Goal: Task Accomplishment & Management: Complete application form

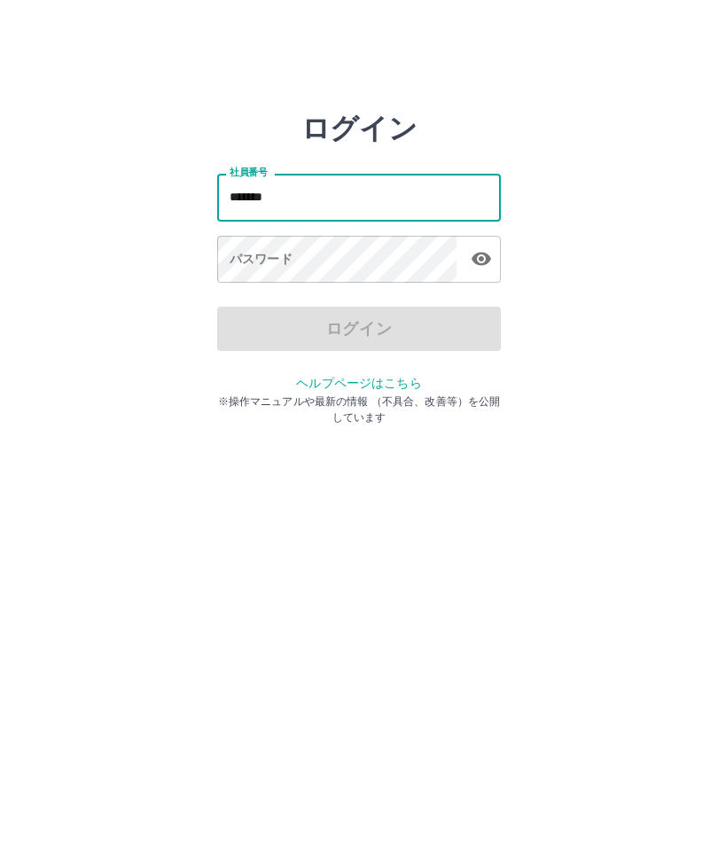
type input "*******"
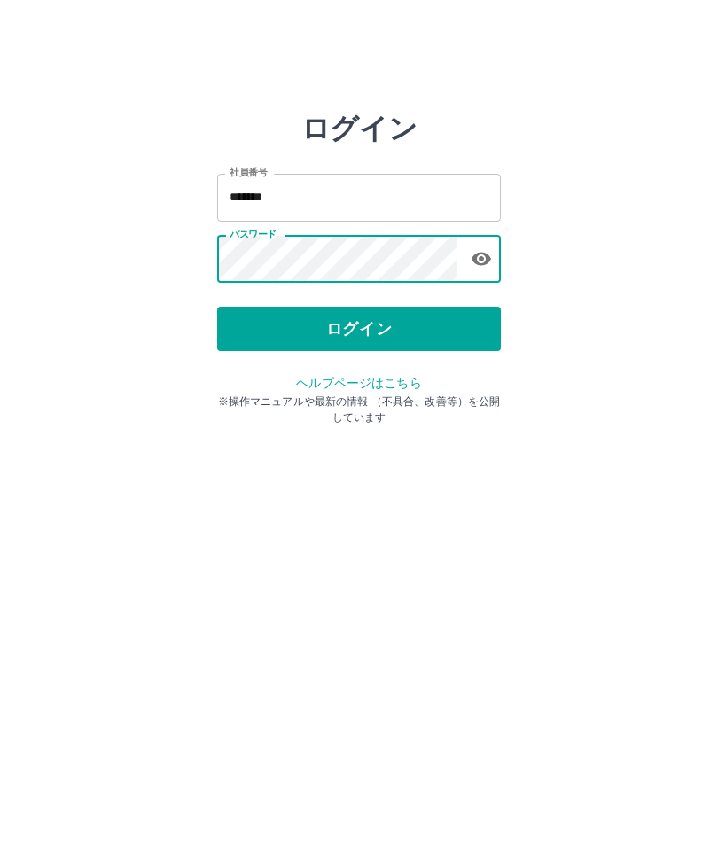
click at [425, 331] on button "ログイン" at bounding box center [359, 329] width 284 height 44
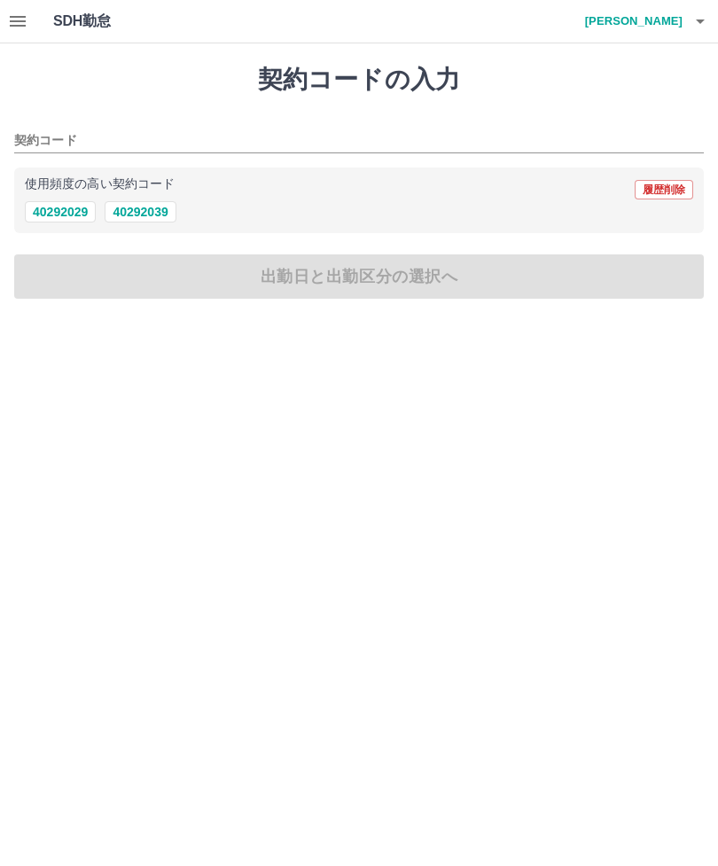
click at [142, 214] on button "40292039" at bounding box center [140, 211] width 71 height 21
type input "********"
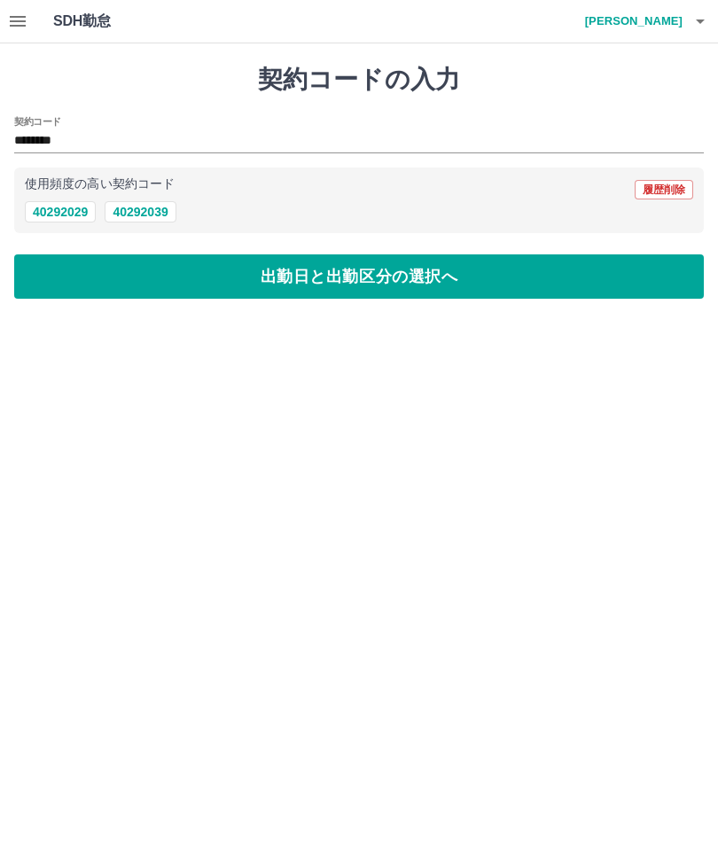
click at [557, 294] on button "出勤日と出勤区分の選択へ" at bounding box center [358, 276] width 689 height 44
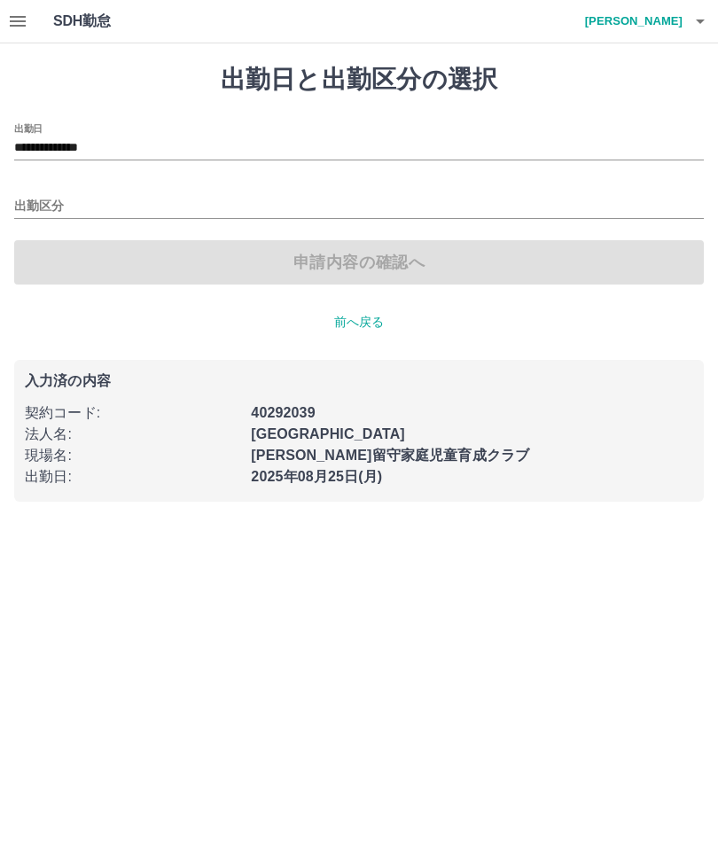
click at [211, 208] on input "出勤区分" at bounding box center [358, 207] width 689 height 22
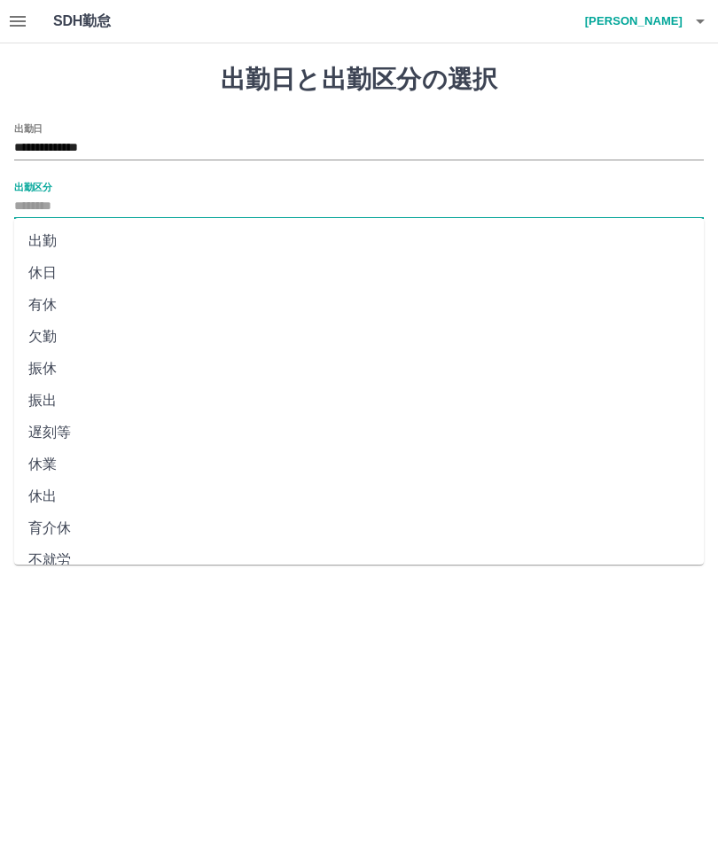
click at [190, 238] on li "出勤" at bounding box center [358, 241] width 689 height 32
type input "**"
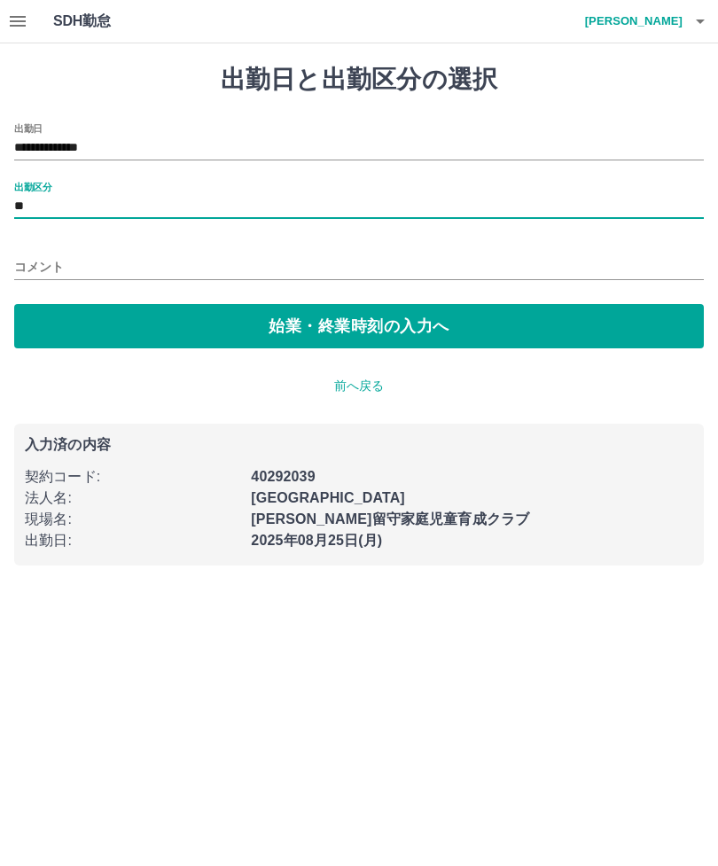
click at [505, 331] on button "始業・終業時刻の入力へ" at bounding box center [358, 326] width 689 height 44
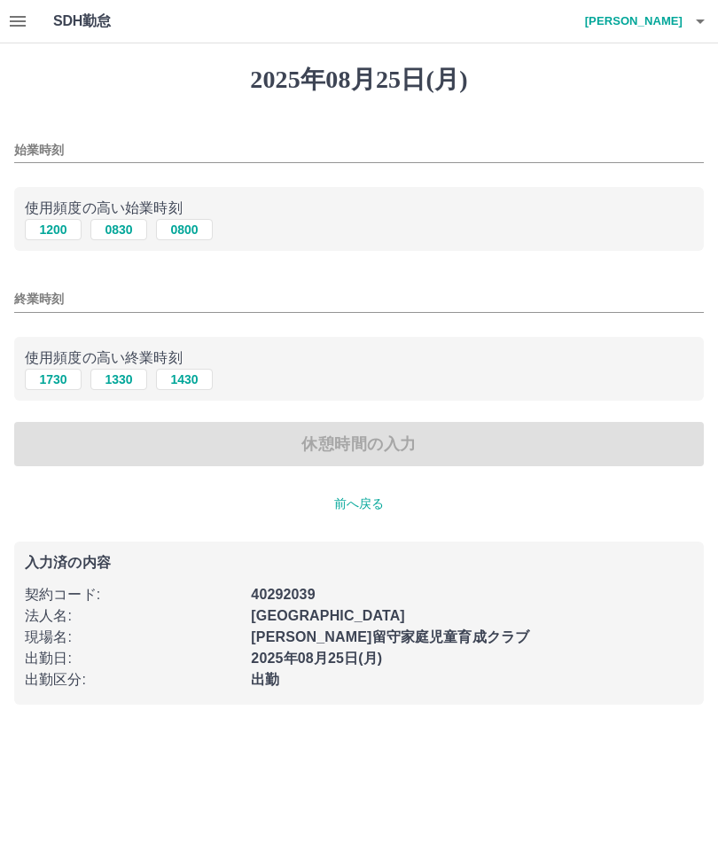
click at [128, 223] on button "0830" at bounding box center [118, 229] width 57 height 21
type input "****"
click at [58, 372] on button "1730" at bounding box center [53, 379] width 57 height 21
type input "****"
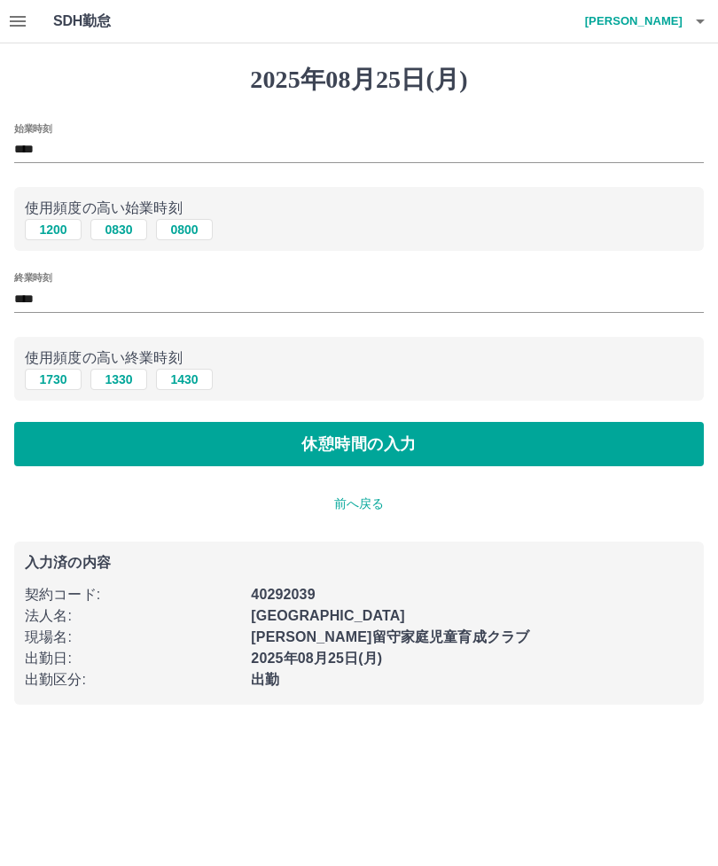
click at [404, 447] on button "休憩時間の入力" at bounding box center [358, 444] width 689 height 44
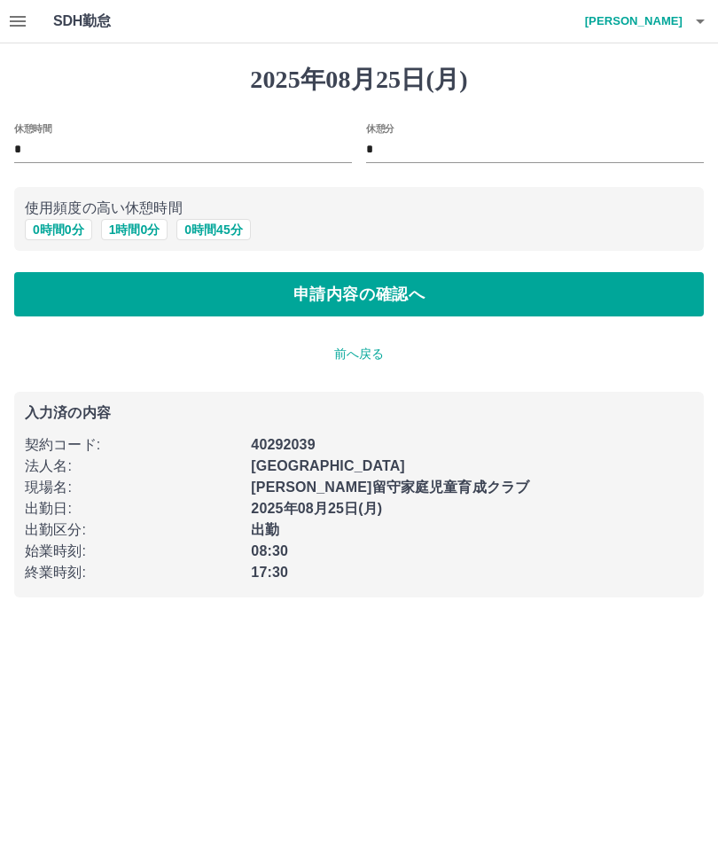
click at [143, 253] on div "休憩時間 * 休憩分 * 使用頻度の高い休憩時間 0 時間 0 分 1 時間 0 分 0 時間 45 分 申請内容の確認へ" at bounding box center [358, 220] width 689 height 194
click at [128, 239] on button "1 時間 0 分" at bounding box center [134, 229] width 67 height 21
type input "*"
click at [413, 308] on button "申請内容の確認へ" at bounding box center [358, 294] width 689 height 44
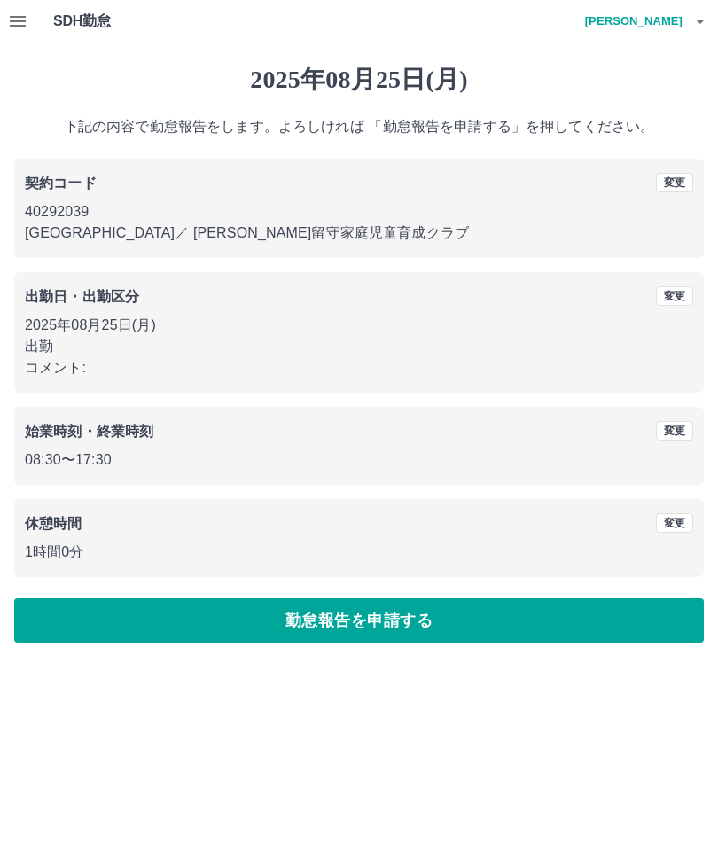
click at [498, 630] on button "勤怠報告を申請する" at bounding box center [358, 620] width 689 height 44
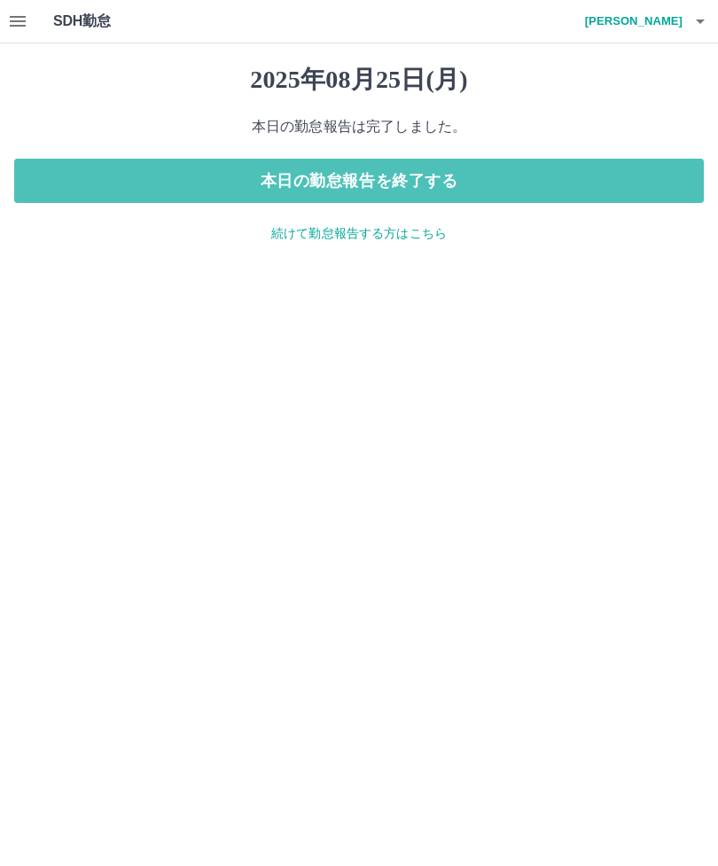
click at [481, 167] on button "本日の勤怠報告を終了する" at bounding box center [358, 181] width 689 height 44
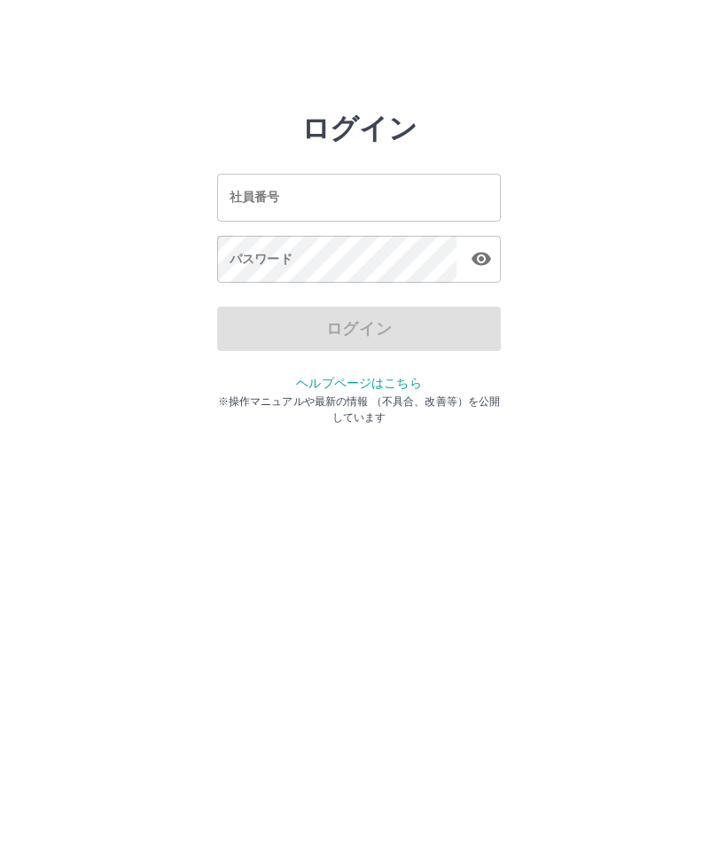
click at [294, 199] on input "社員番号" at bounding box center [359, 197] width 284 height 47
type input "*******"
click at [247, 259] on div "パスワード パスワード" at bounding box center [359, 261] width 284 height 50
click at [247, 267] on div "パスワード パスワード" at bounding box center [359, 261] width 284 height 50
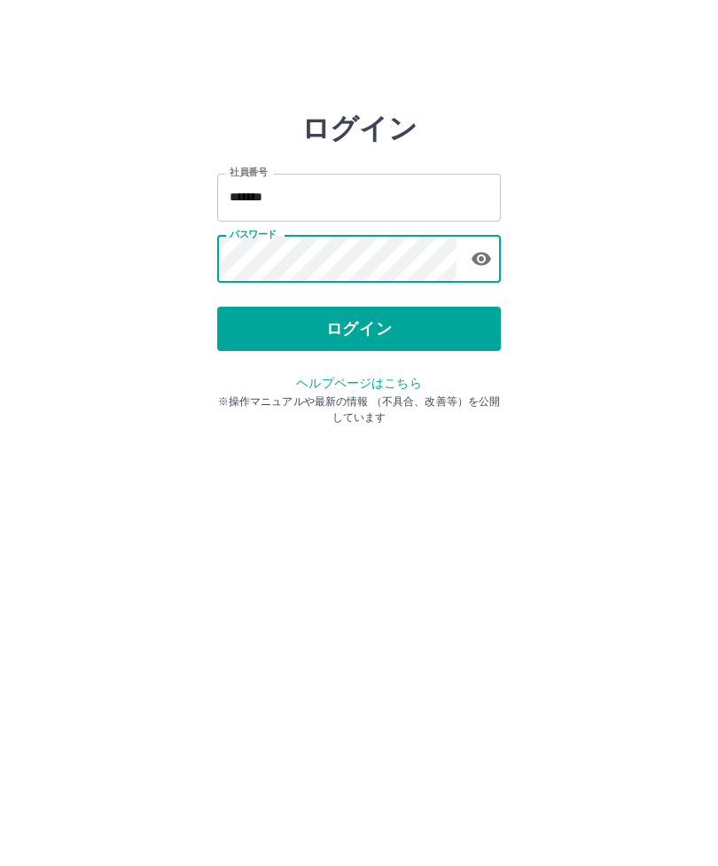
click at [335, 344] on button "ログイン" at bounding box center [359, 329] width 284 height 44
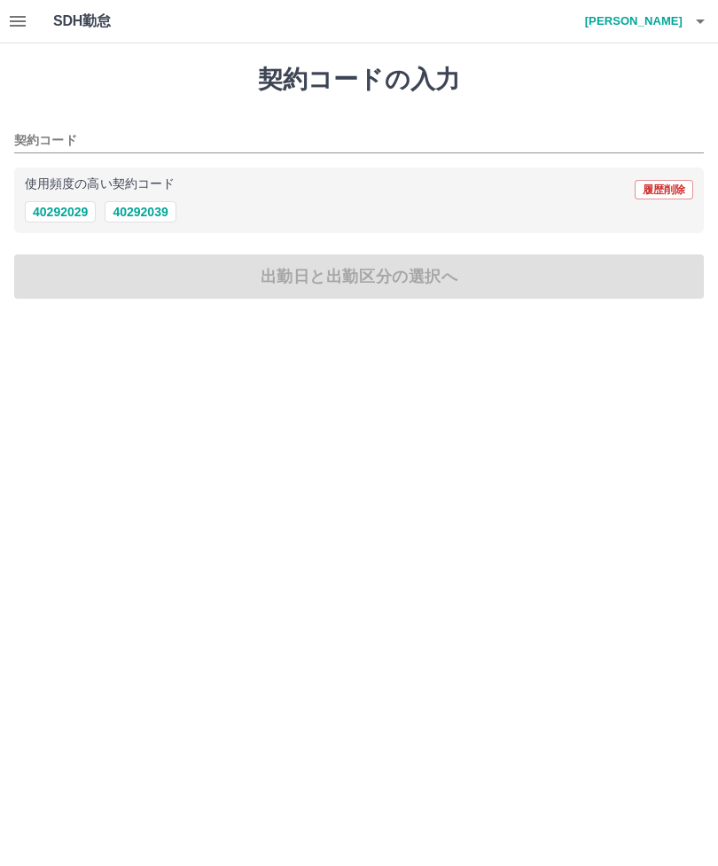
click at [144, 213] on button "40292039" at bounding box center [140, 211] width 71 height 21
type input "********"
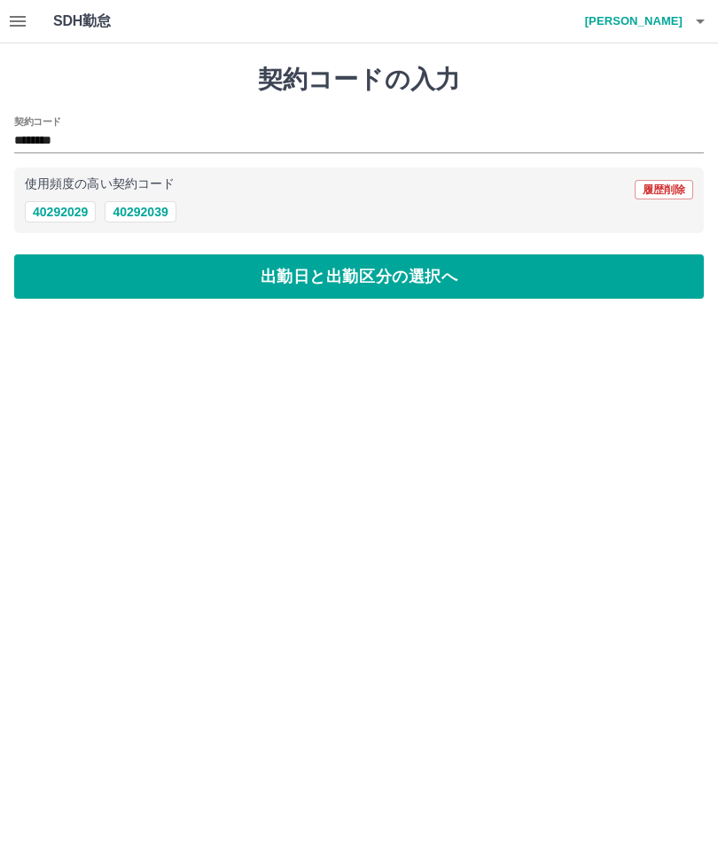
click at [373, 278] on button "出勤日と出勤区分の選択へ" at bounding box center [358, 276] width 689 height 44
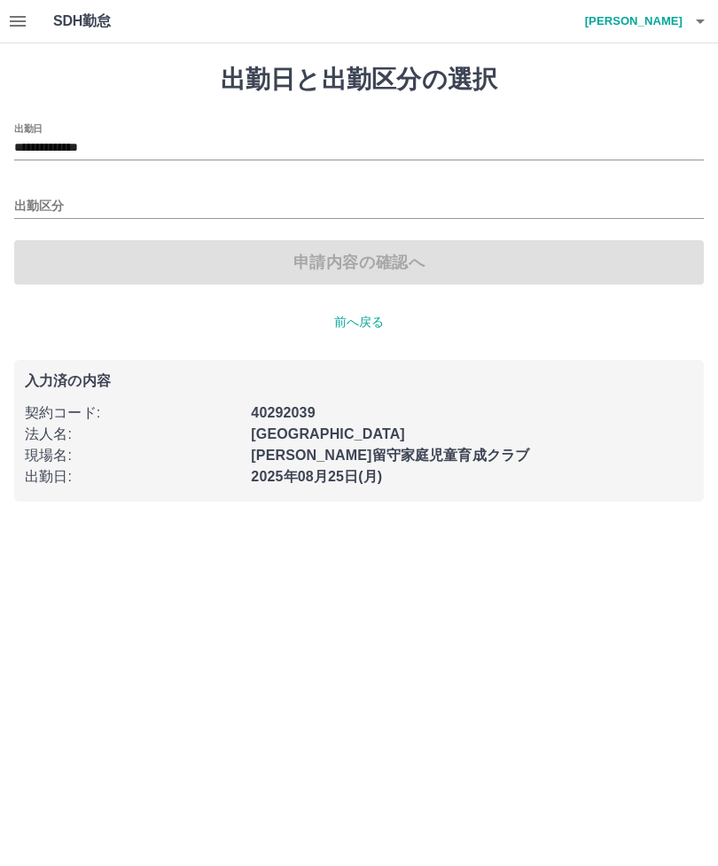
click at [388, 260] on div "申請内容の確認へ" at bounding box center [358, 262] width 689 height 44
click at [149, 196] on input "出勤区分" at bounding box center [358, 207] width 689 height 22
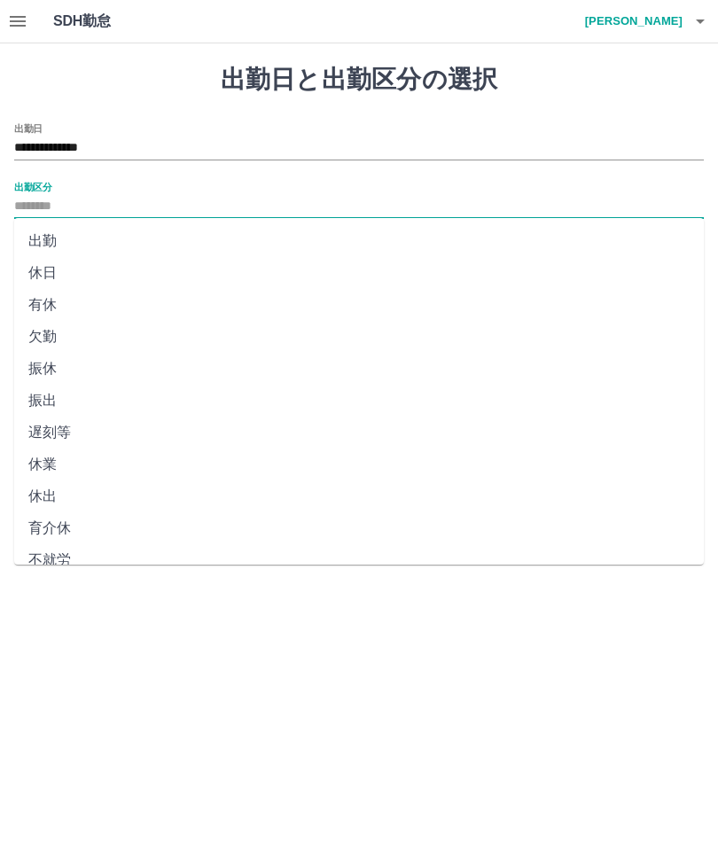
click at [64, 237] on li "出勤" at bounding box center [358, 241] width 689 height 32
type input "**"
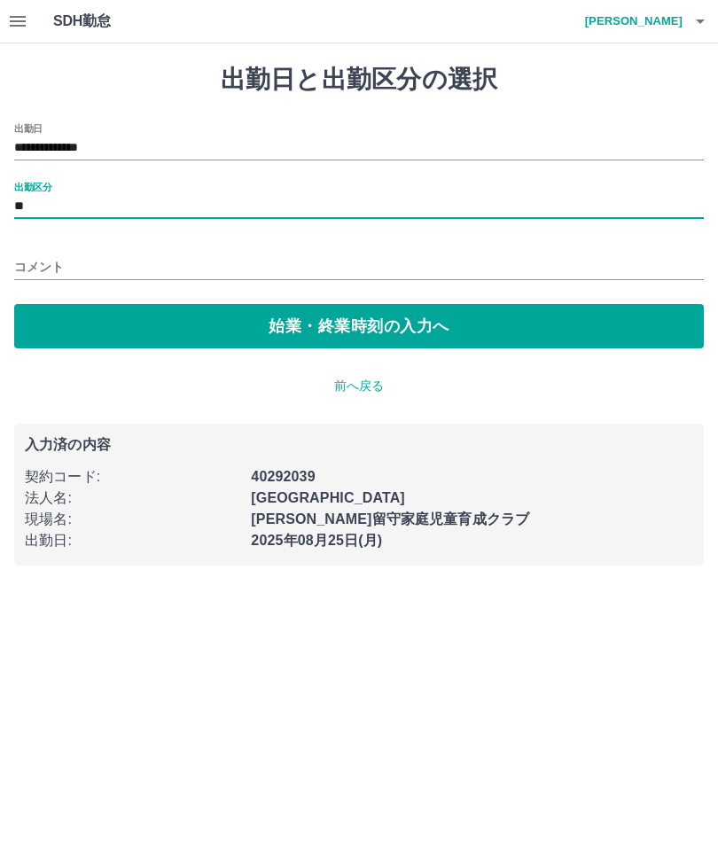
click at [364, 319] on button "始業・終業時刻の入力へ" at bounding box center [358, 326] width 689 height 44
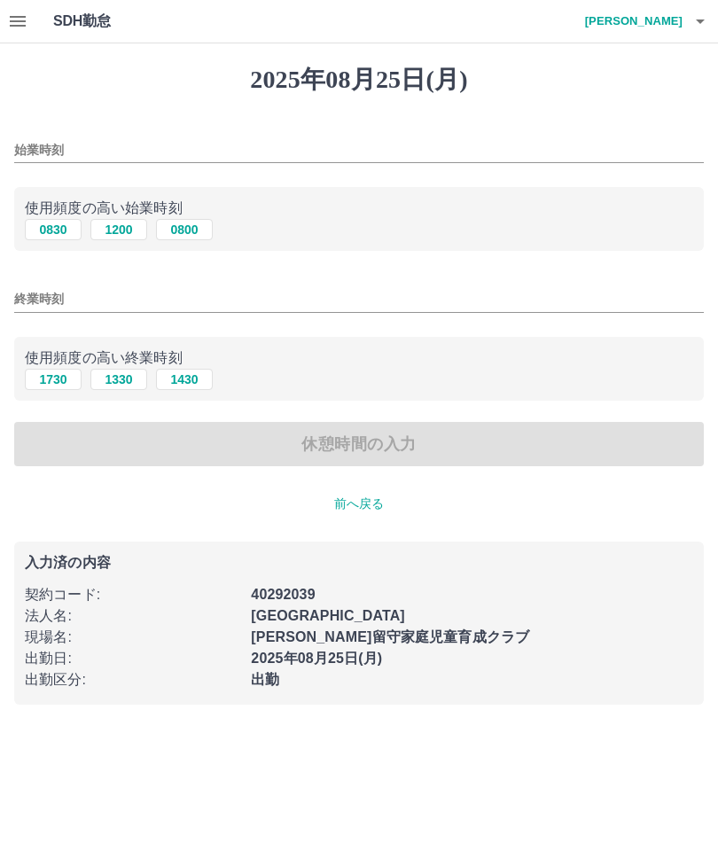
click at [58, 231] on button "0830" at bounding box center [53, 229] width 57 height 21
type input "****"
click at [62, 373] on button "1730" at bounding box center [53, 379] width 57 height 21
type input "****"
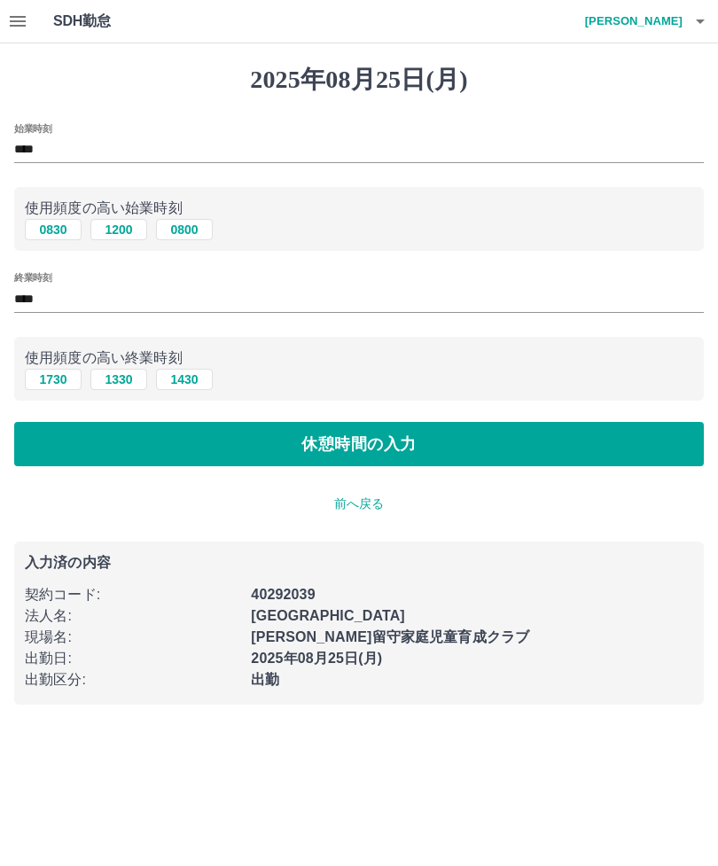
click at [363, 445] on button "休憩時間の入力" at bounding box center [358, 444] width 689 height 44
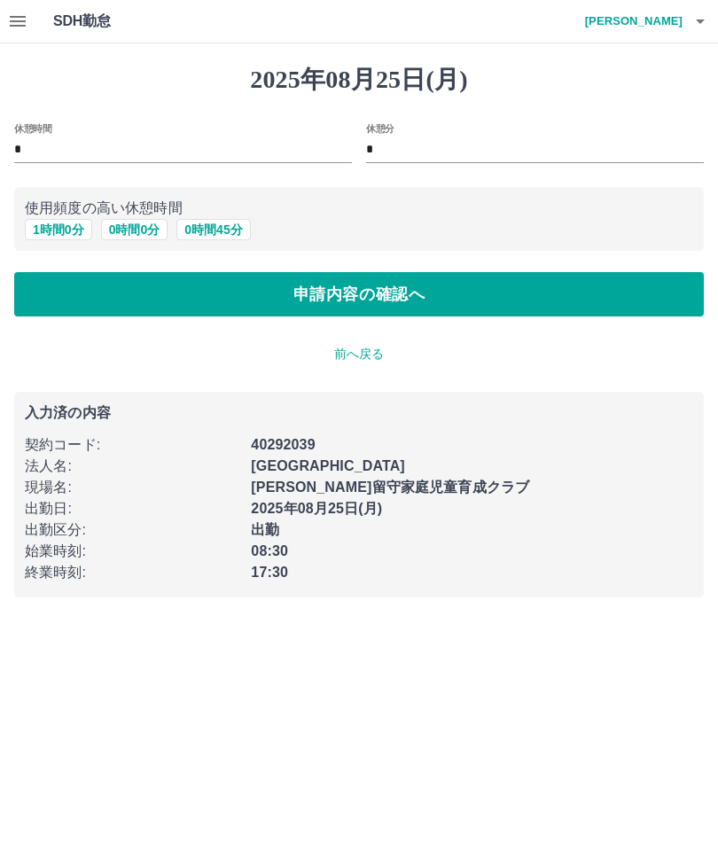
click at [60, 226] on button "1 時間 0 分" at bounding box center [58, 229] width 67 height 21
type input "*"
click at [338, 295] on button "申請内容の確認へ" at bounding box center [358, 294] width 689 height 44
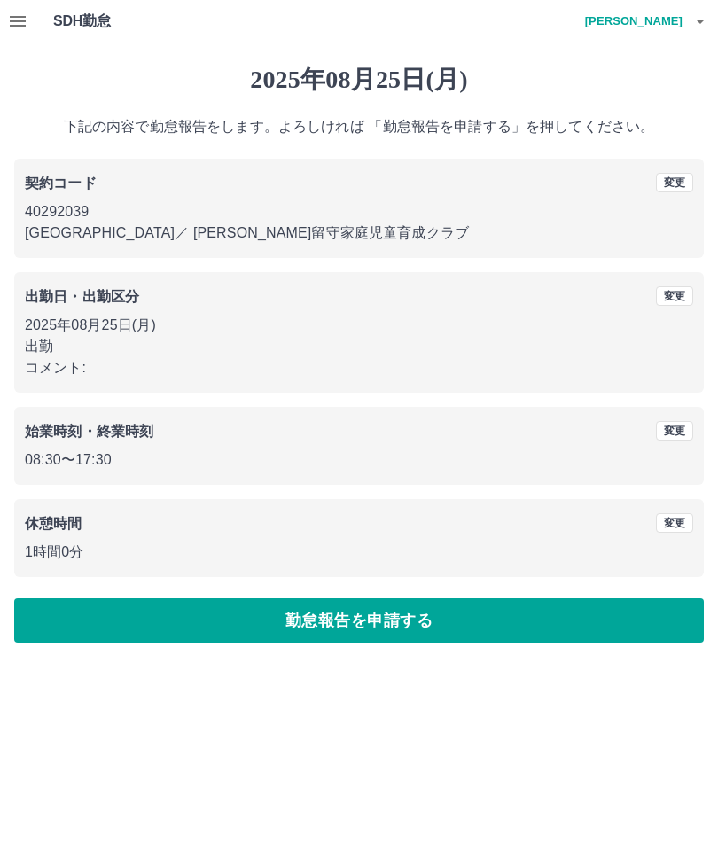
click at [398, 620] on button "勤怠報告を申請する" at bounding box center [358, 620] width 689 height 44
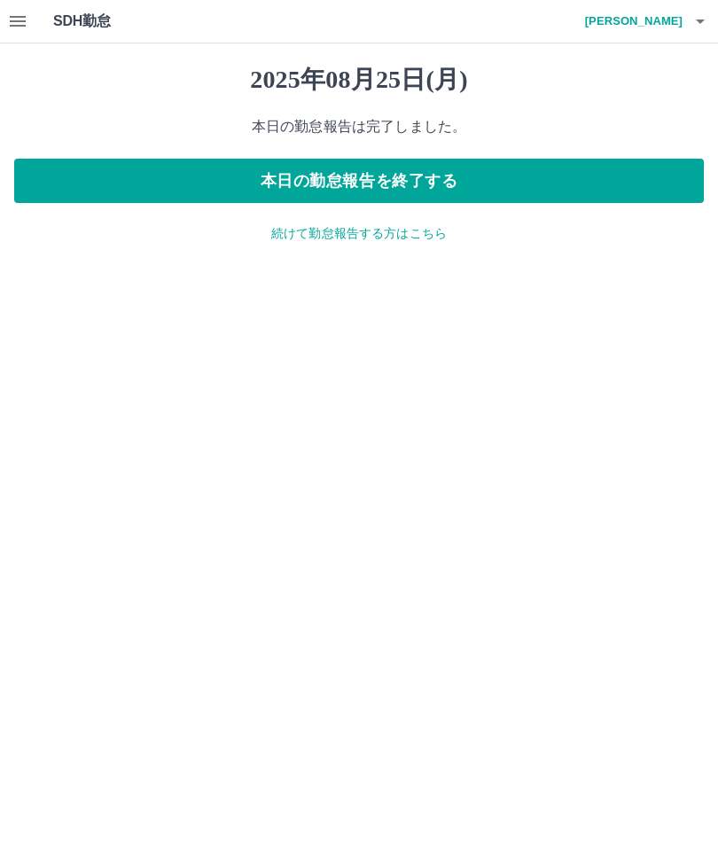
click at [381, 239] on p "続けて勤怠報告する方はこちら" at bounding box center [358, 233] width 689 height 19
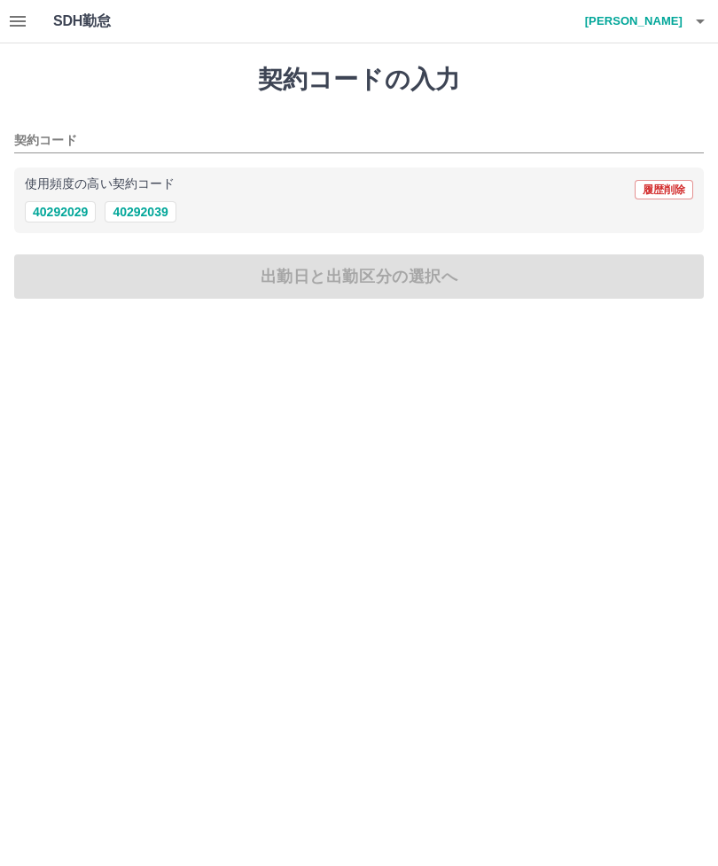
click at [708, 18] on icon "button" at bounding box center [699, 21] width 21 height 21
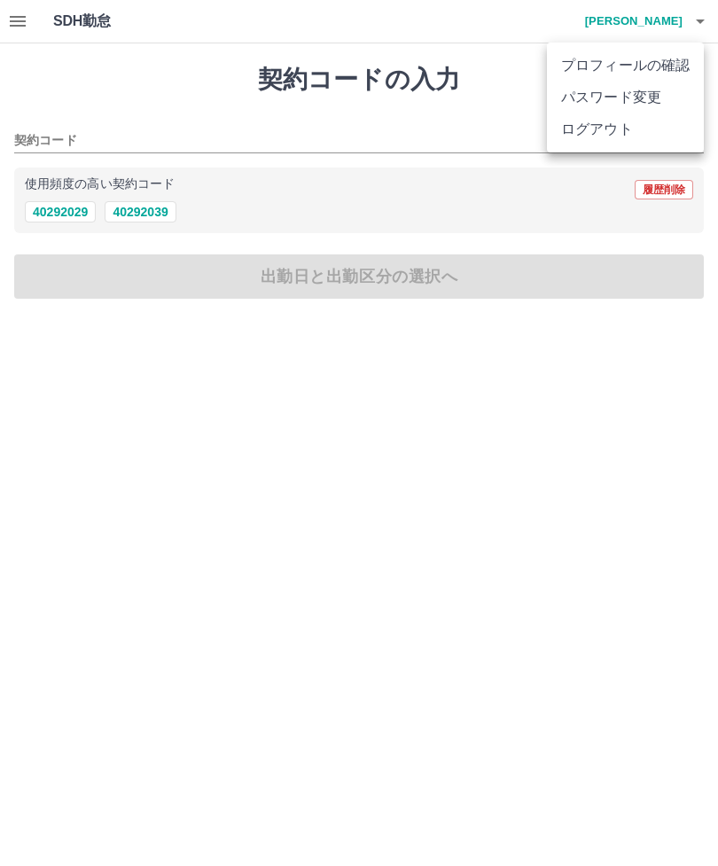
click at [618, 128] on li "ログアウト" at bounding box center [625, 129] width 157 height 32
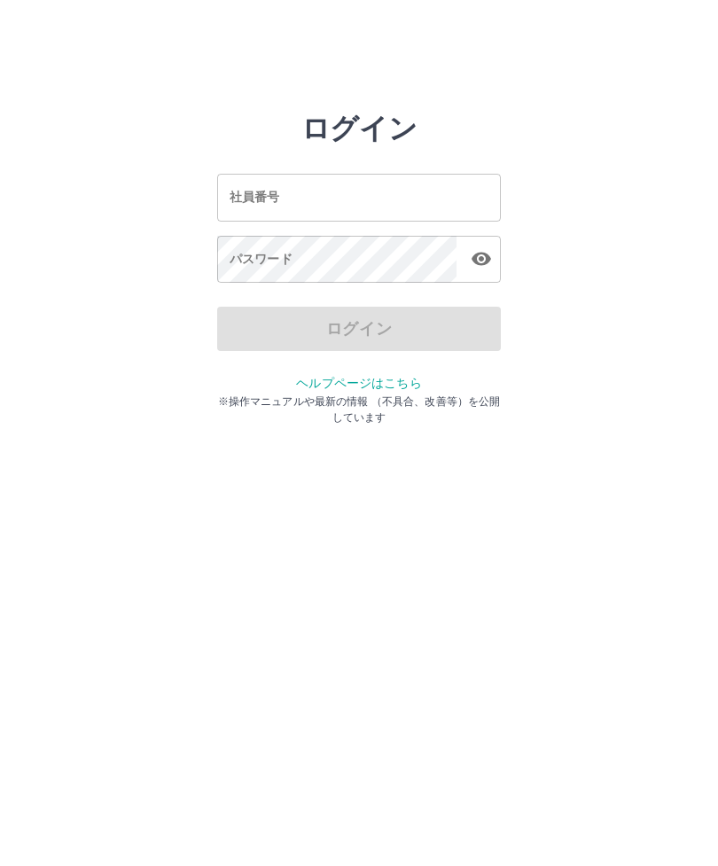
click at [355, 200] on input "社員番号" at bounding box center [359, 197] width 284 height 47
type input "*******"
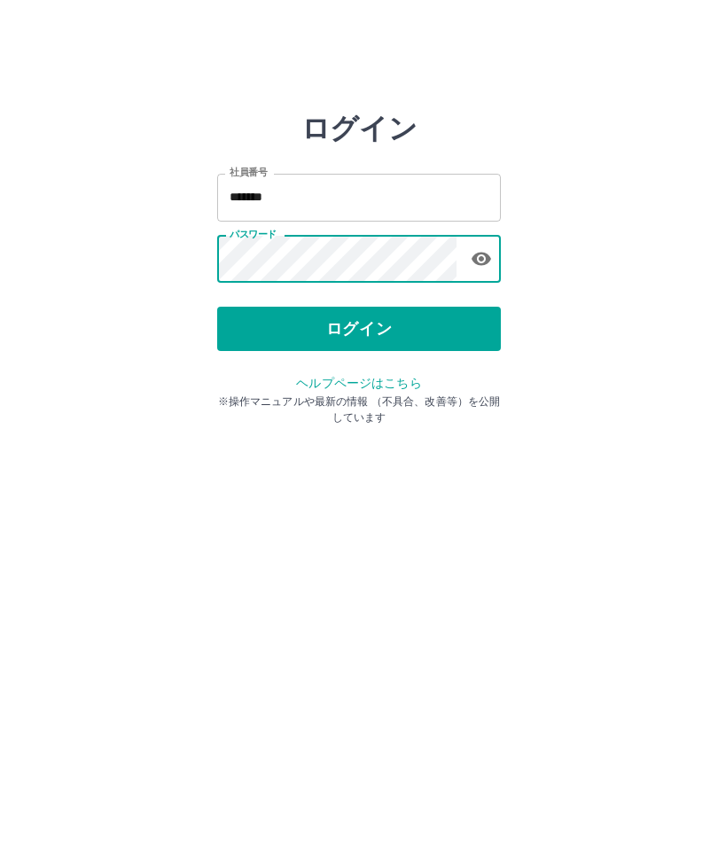
click at [369, 327] on button "ログイン" at bounding box center [359, 329] width 284 height 44
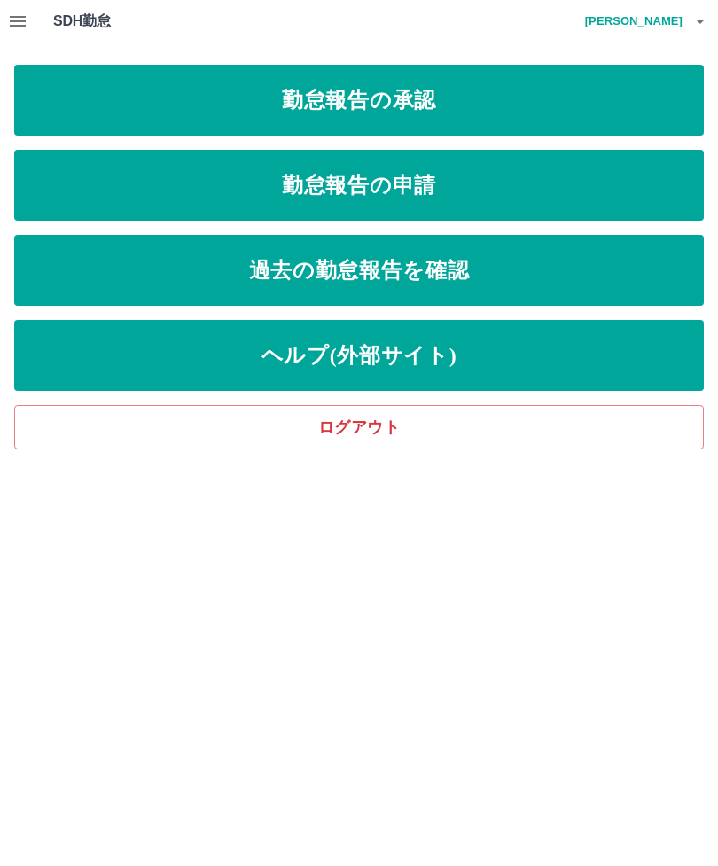
click at [500, 195] on link "勤怠報告の申請" at bounding box center [358, 185] width 689 height 71
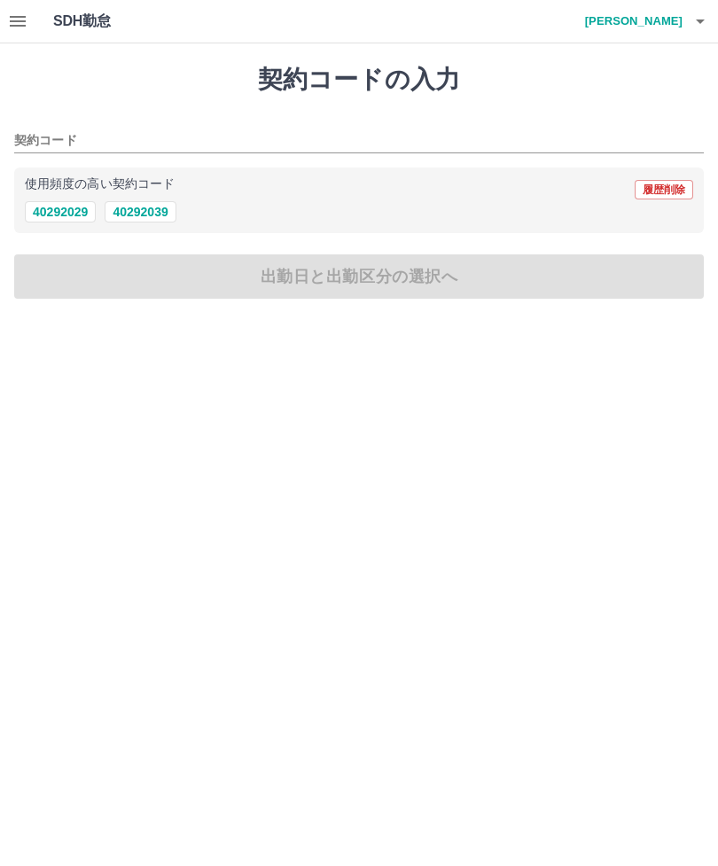
click at [167, 214] on button "40292039" at bounding box center [140, 211] width 71 height 21
type input "********"
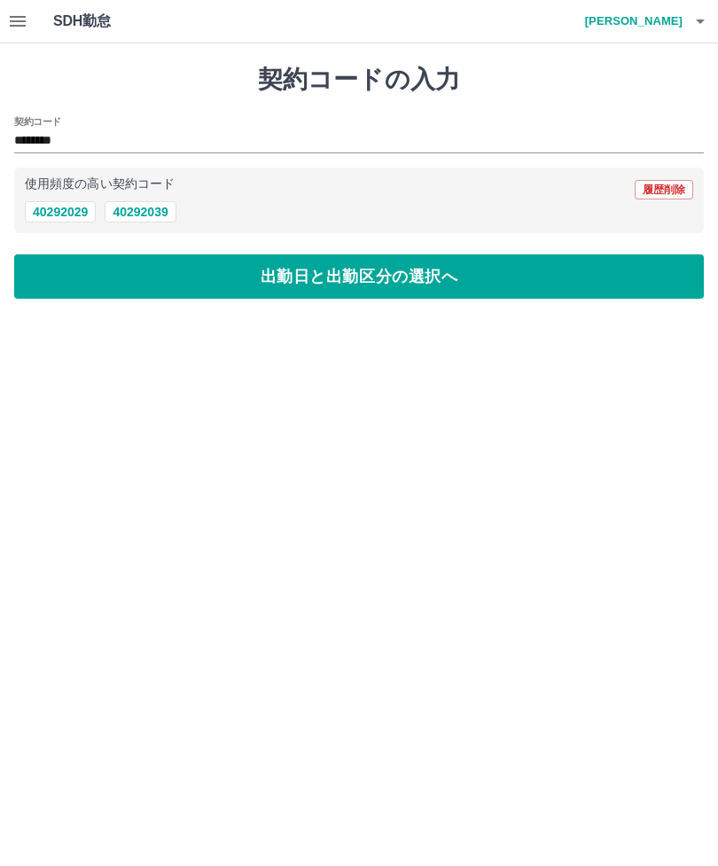
click at [511, 284] on button "出勤日と出勤区分の選択へ" at bounding box center [358, 276] width 689 height 44
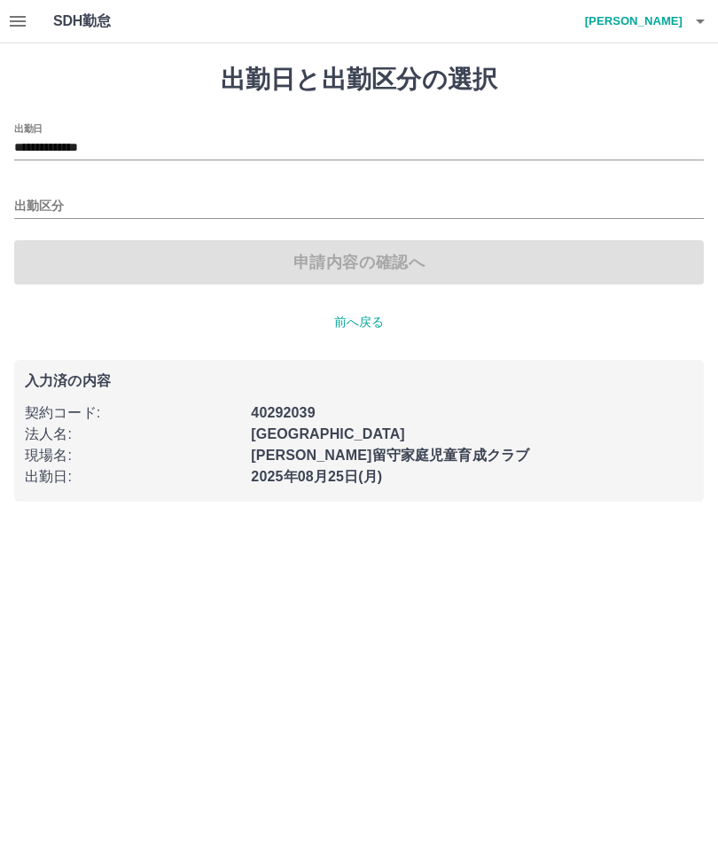
click at [141, 201] on input "出勤区分" at bounding box center [358, 207] width 689 height 22
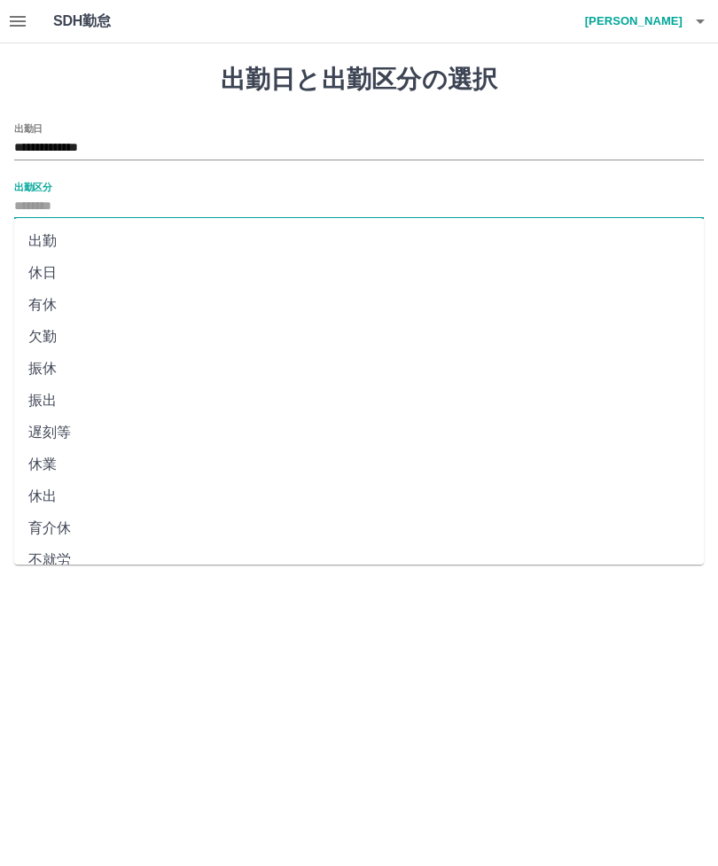
click at [58, 248] on li "出勤" at bounding box center [358, 241] width 689 height 32
type input "**"
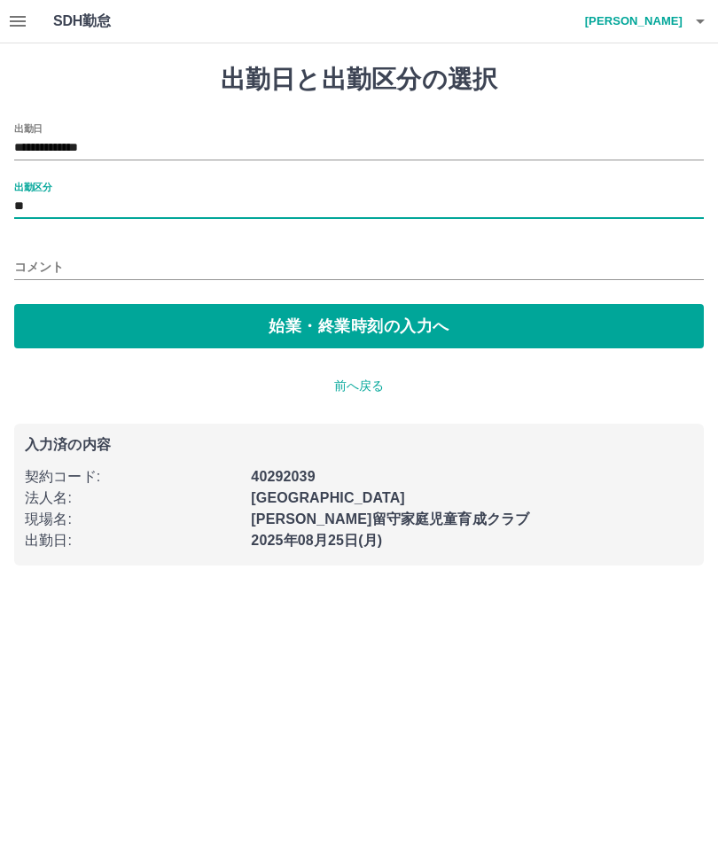
click at [447, 323] on button "始業・終業時刻の入力へ" at bounding box center [358, 326] width 689 height 44
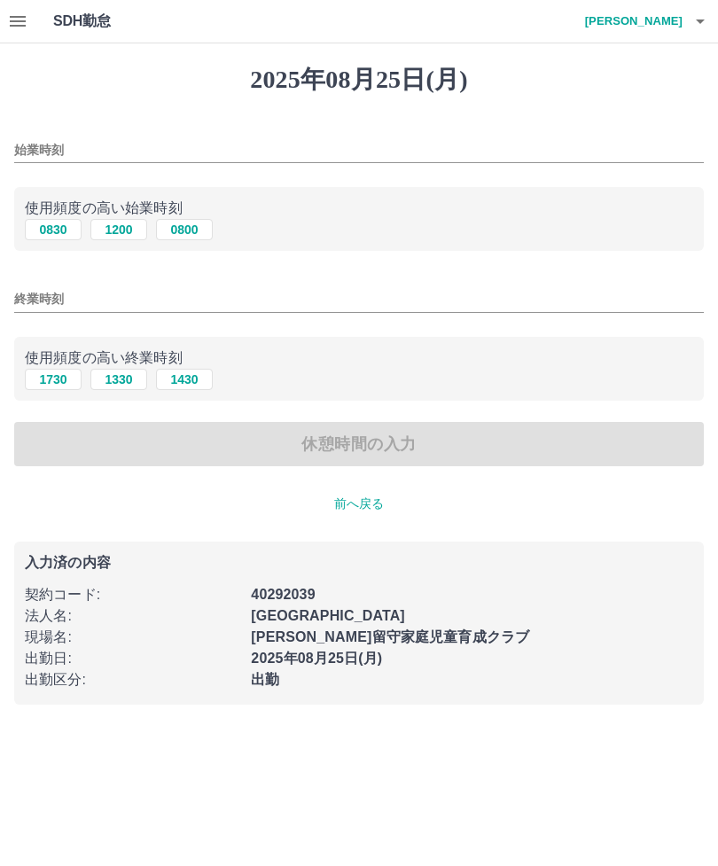
click at [152, 149] on input "始業時刻" at bounding box center [358, 150] width 689 height 26
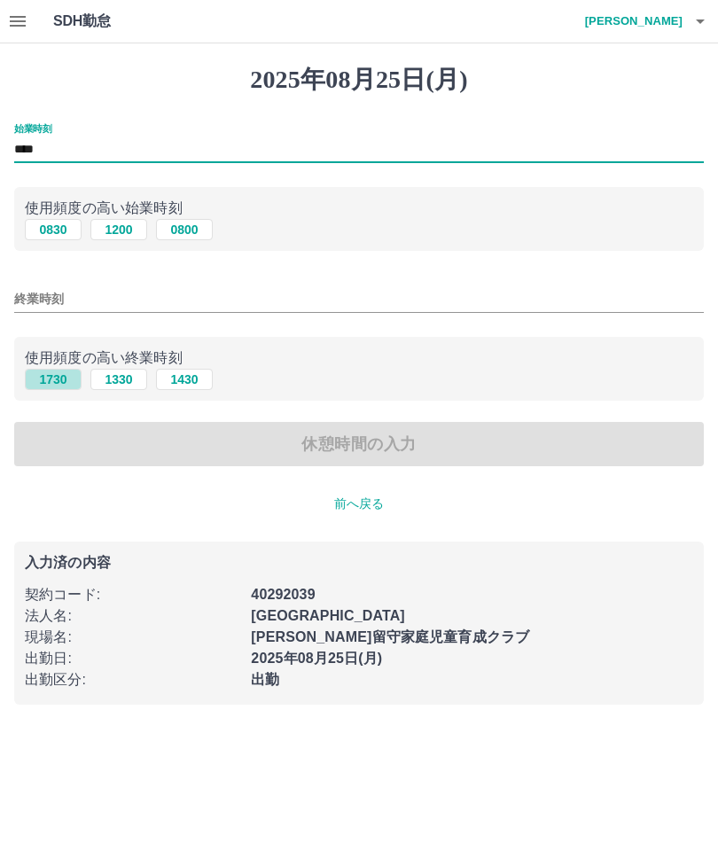
type input "****"
click at [70, 384] on button "1730" at bounding box center [53, 379] width 57 height 21
type input "****"
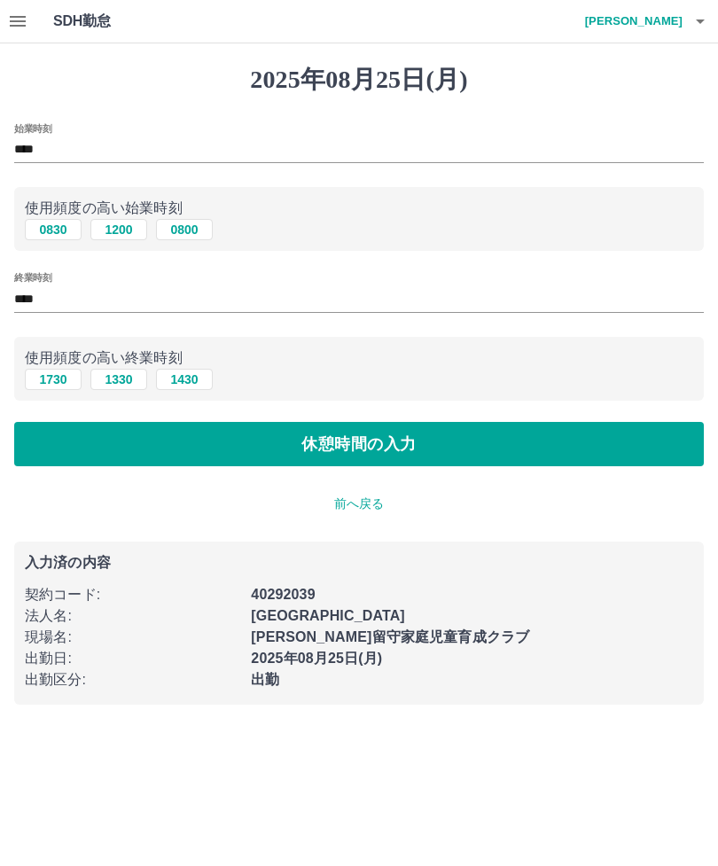
click at [423, 449] on button "休憩時間の入力" at bounding box center [358, 444] width 689 height 44
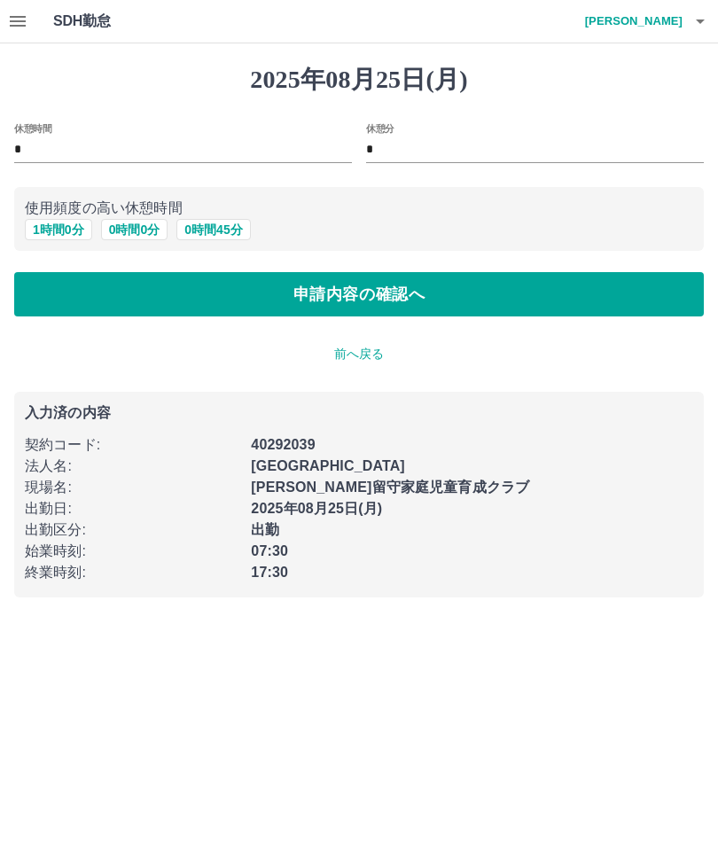
click at [78, 225] on button "1 時間 0 分" at bounding box center [58, 229] width 67 height 21
type input "*"
click at [468, 300] on button "申請内容の確認へ" at bounding box center [358, 294] width 689 height 44
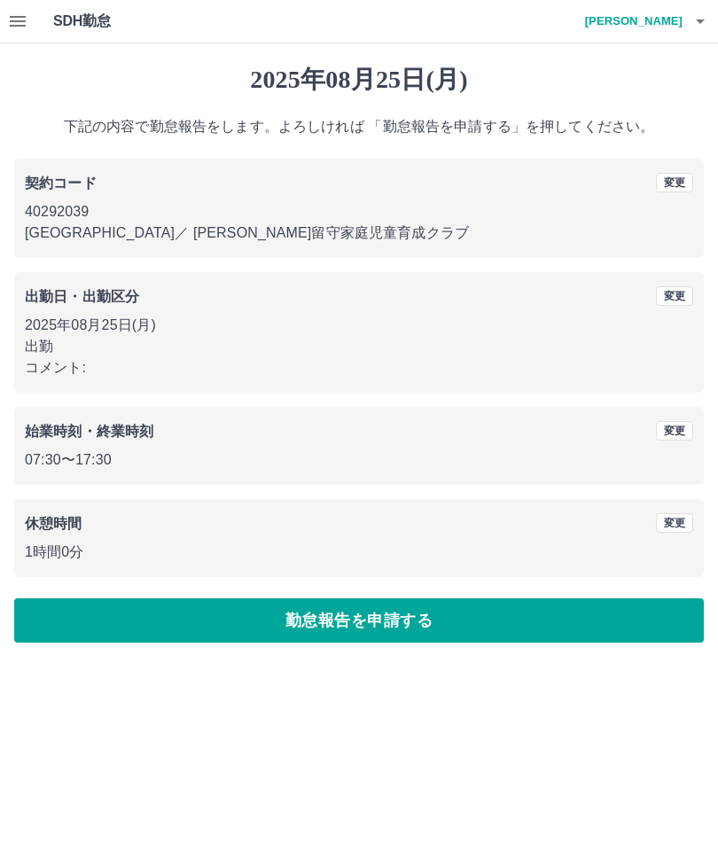
click at [457, 619] on button "勤怠報告を申請する" at bounding box center [358, 620] width 689 height 44
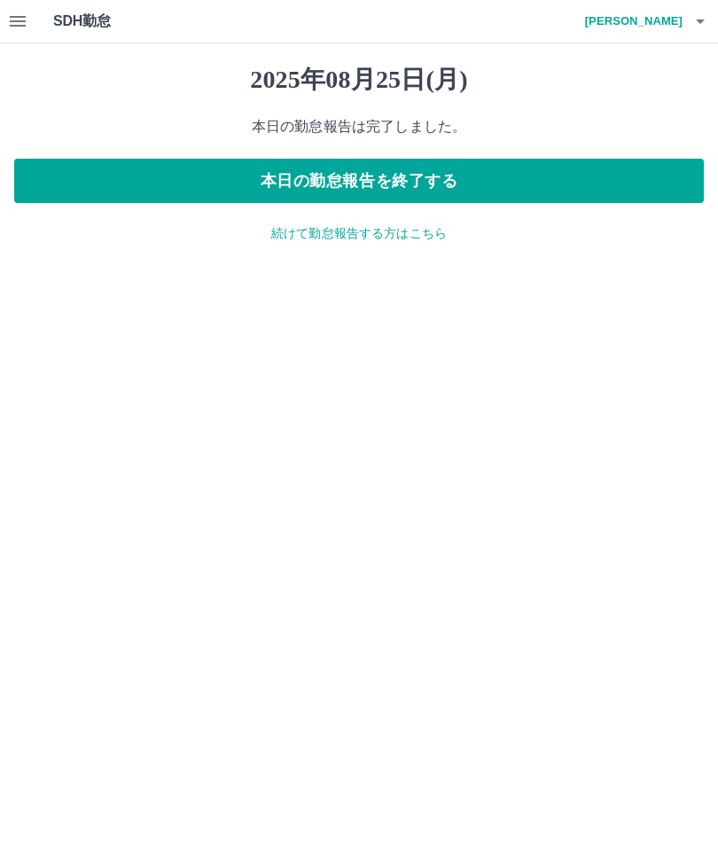
click at [471, 175] on button "本日の勤怠報告を終了する" at bounding box center [358, 181] width 689 height 44
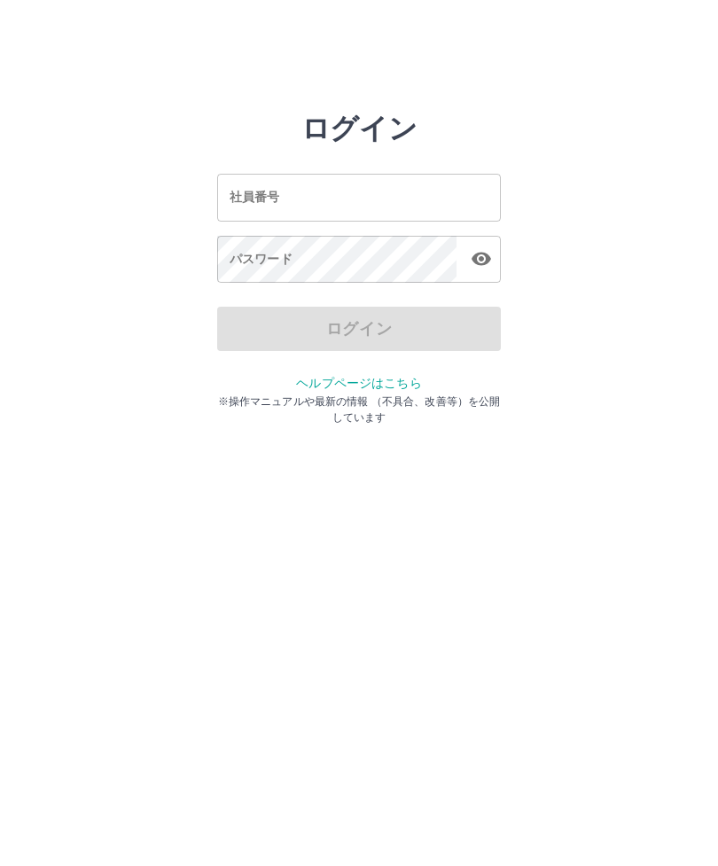
click at [434, 202] on input "社員番号" at bounding box center [359, 197] width 284 height 47
type input "*******"
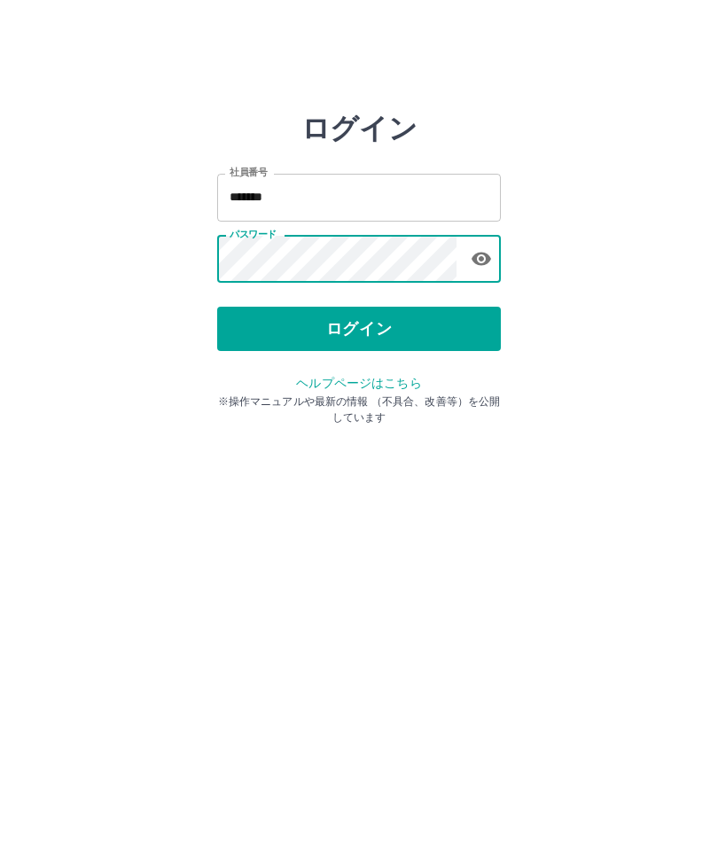
click at [431, 338] on button "ログイン" at bounding box center [359, 329] width 284 height 44
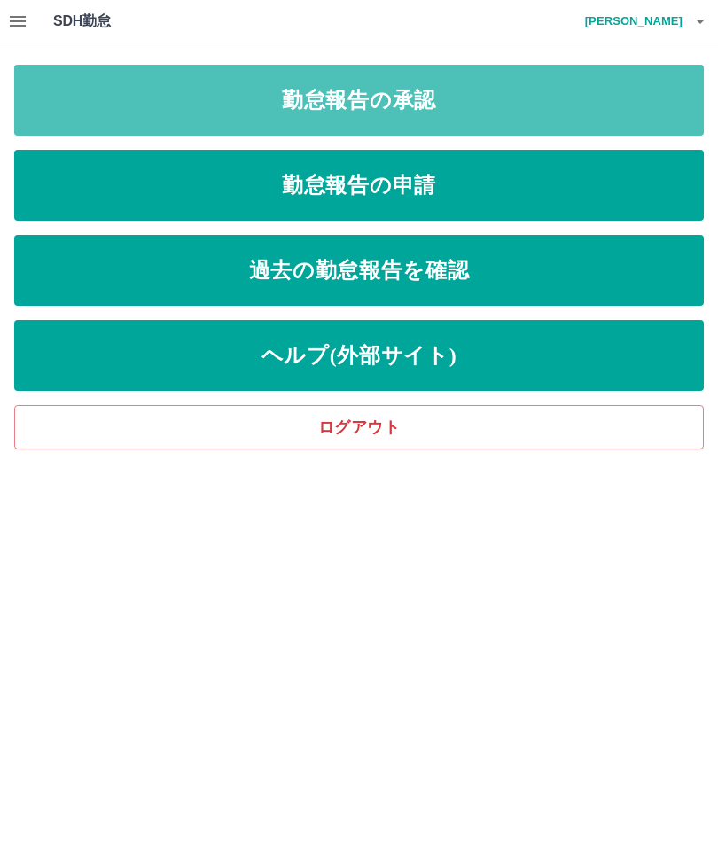
click at [506, 108] on link "勤怠報告の承認" at bounding box center [358, 100] width 689 height 71
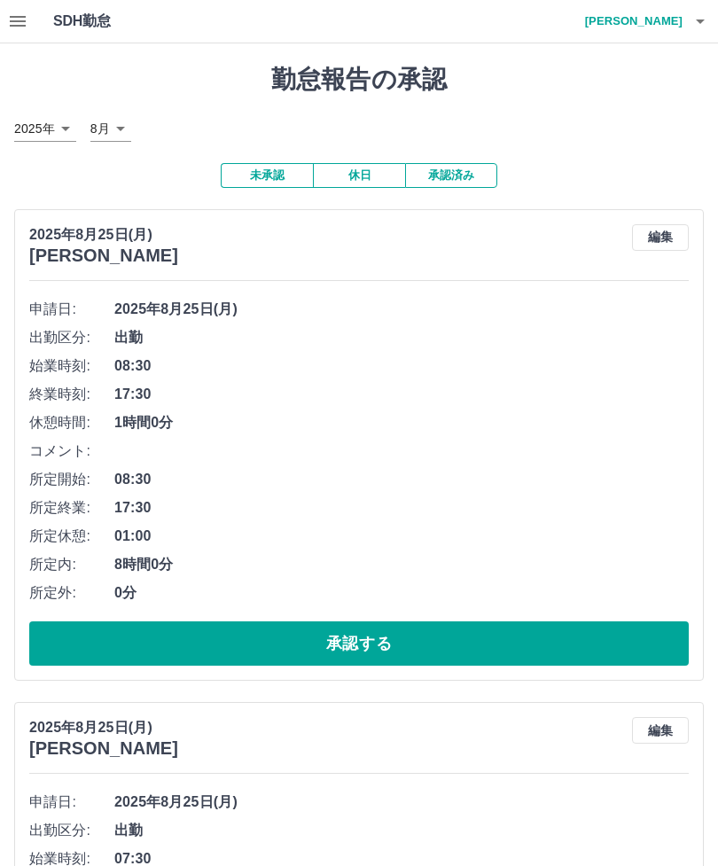
click at [426, 634] on button "承認する" at bounding box center [358, 643] width 659 height 44
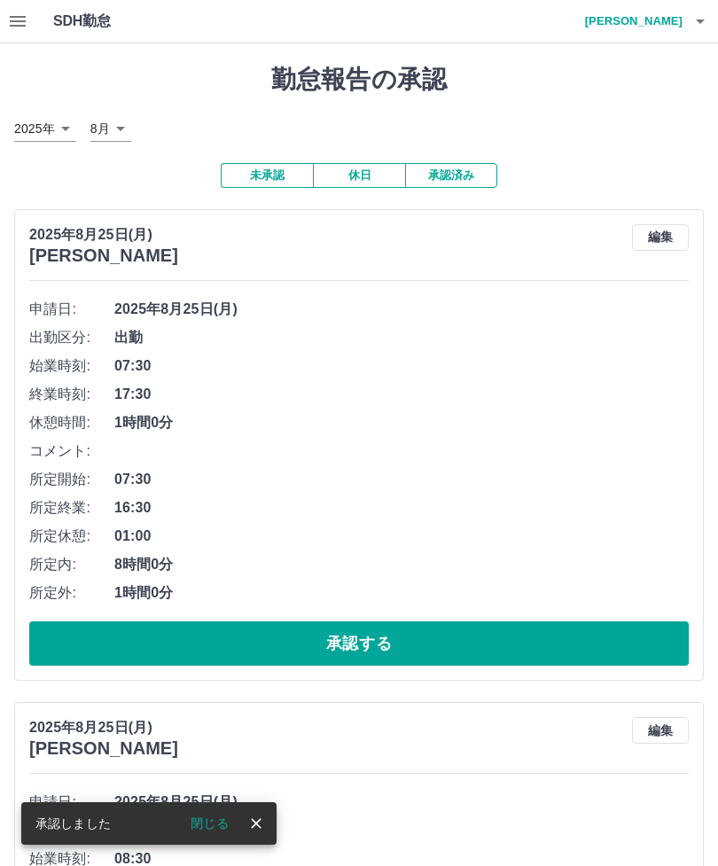
click at [446, 611] on div "申請日: 2025年8月25日(月) 出勤区分: 出勤 始業時刻: 07:30 終業時刻: 17:30 休憩時間: 1時間0分 コメント: 所定開始: 07:…" at bounding box center [358, 480] width 659 height 370
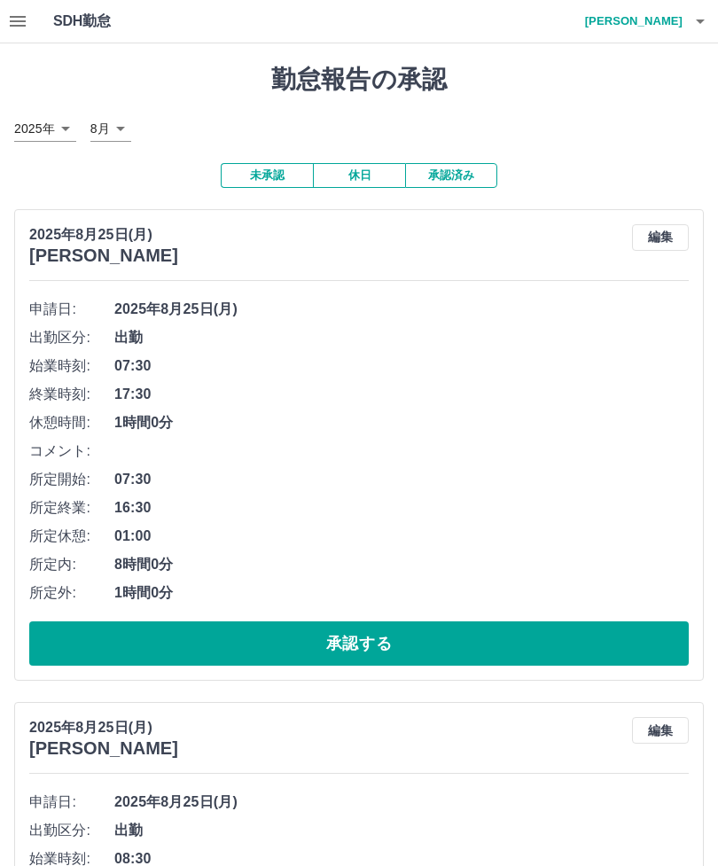
click at [409, 637] on button "承認する" at bounding box center [358, 643] width 659 height 44
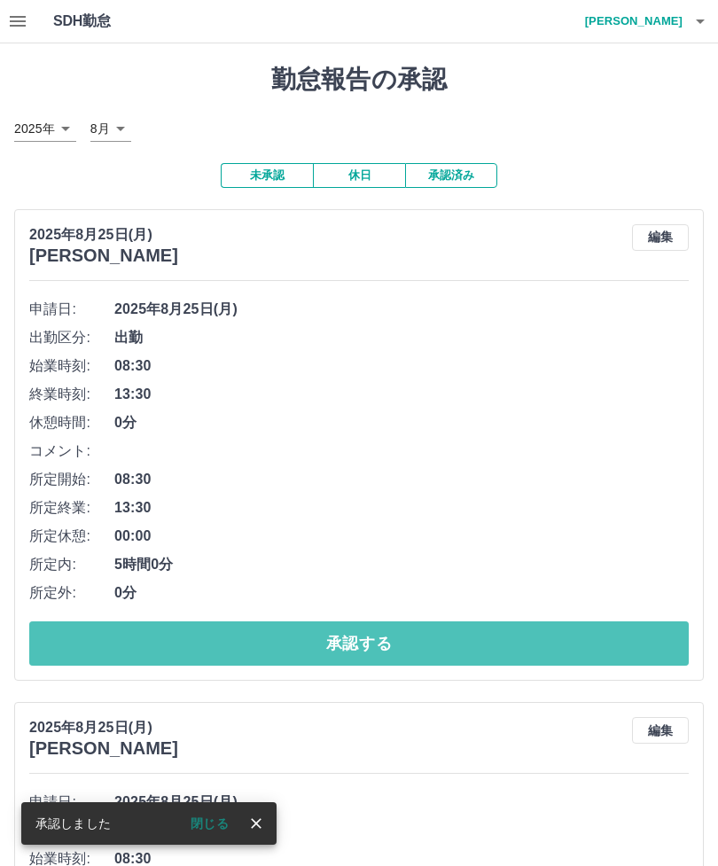
click at [408, 633] on button "承認する" at bounding box center [358, 643] width 659 height 44
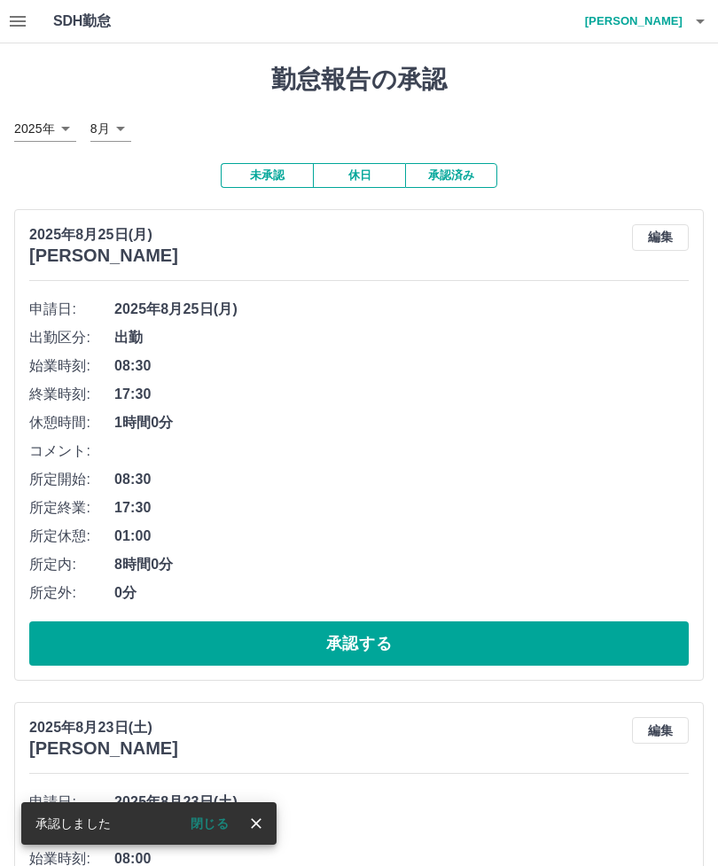
click at [400, 635] on button "承認する" at bounding box center [358, 643] width 659 height 44
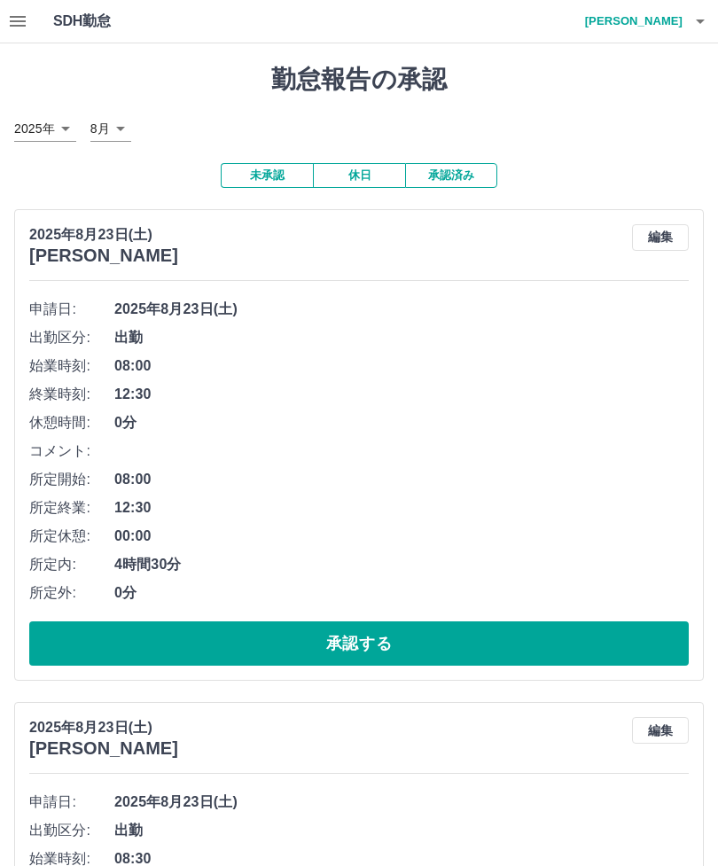
click at [421, 642] on button "承認する" at bounding box center [358, 643] width 659 height 44
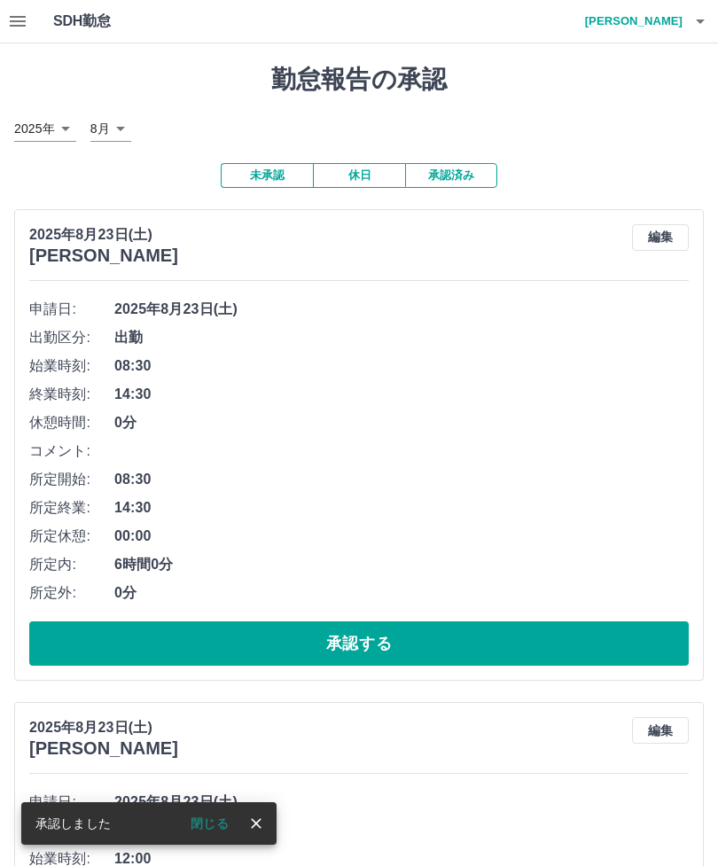
click at [426, 638] on button "承認する" at bounding box center [358, 643] width 659 height 44
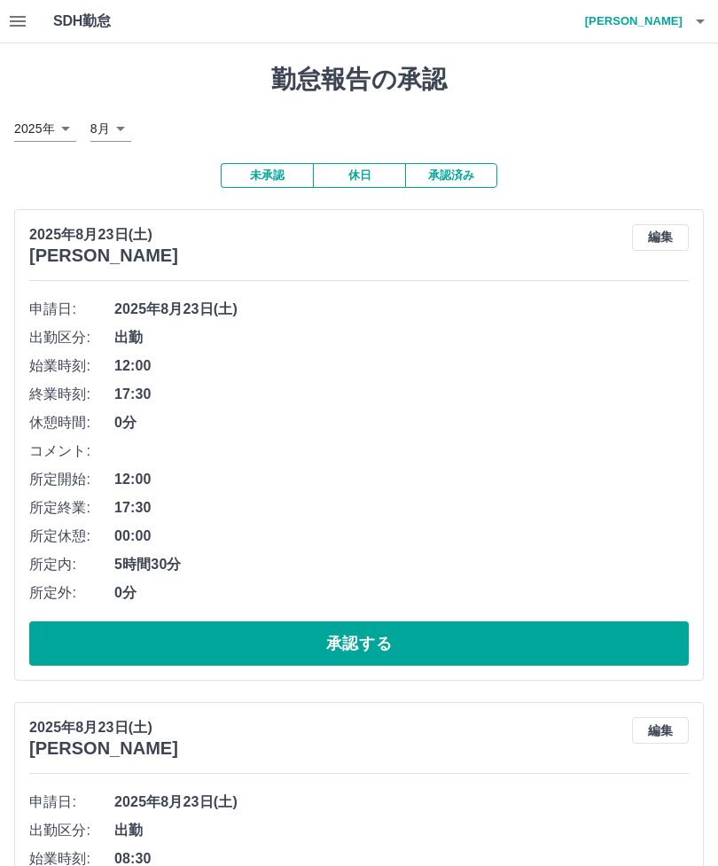
click at [426, 635] on button "承認する" at bounding box center [358, 643] width 659 height 44
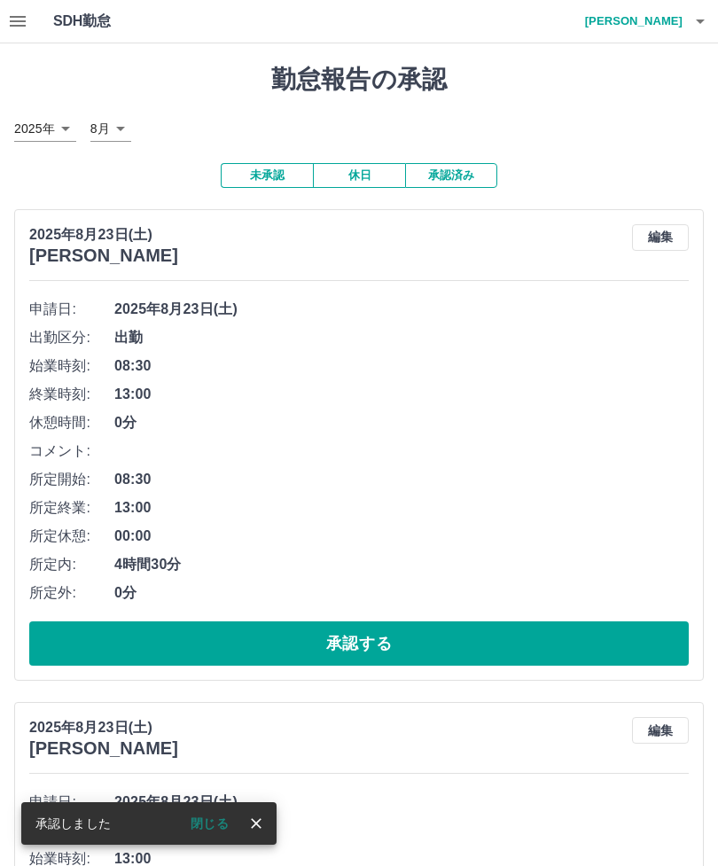
click at [411, 641] on button "承認する" at bounding box center [358, 643] width 659 height 44
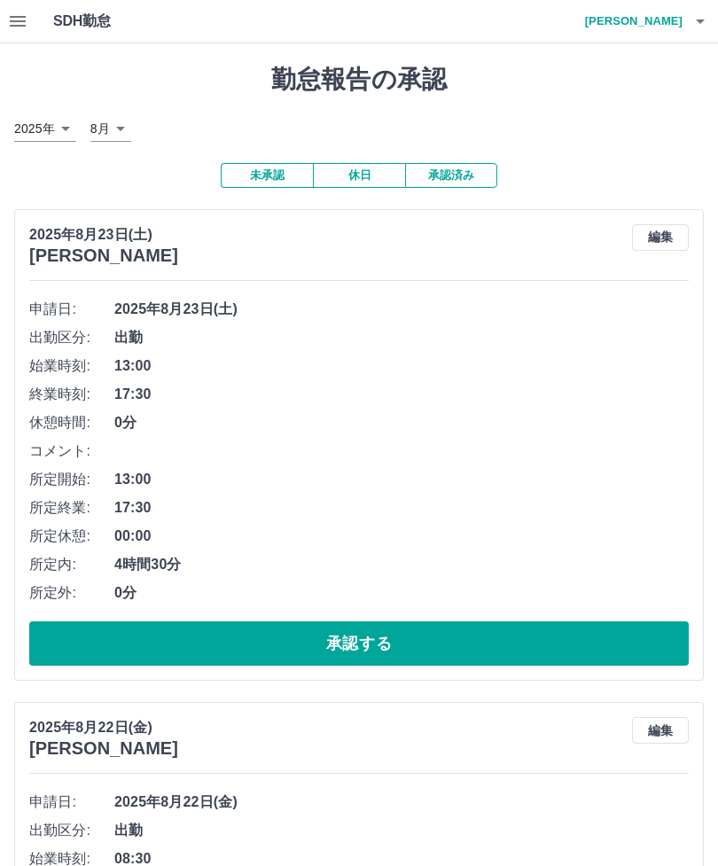
click at [387, 641] on button "承認する" at bounding box center [358, 643] width 659 height 44
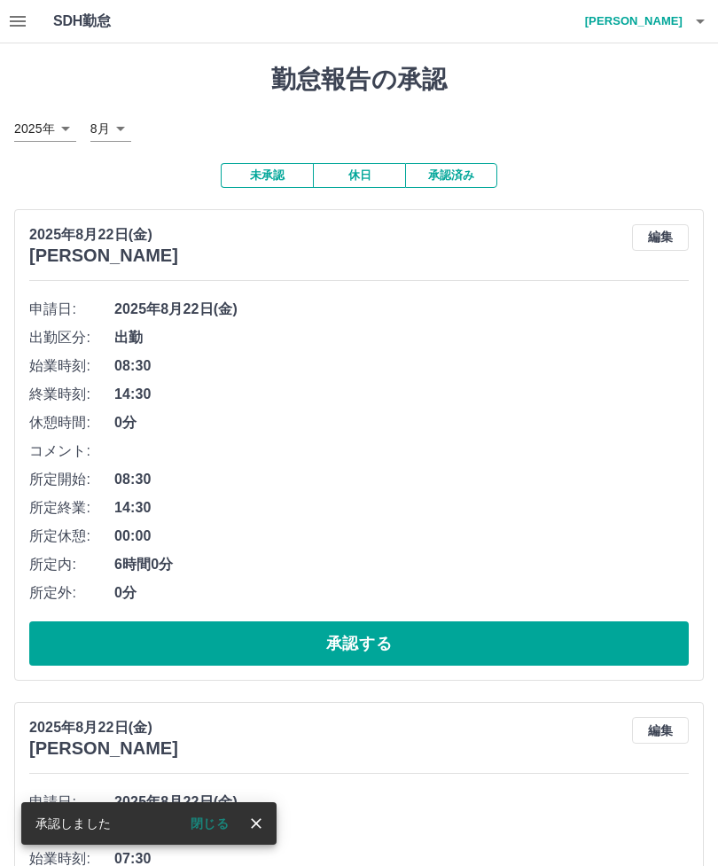
click at [397, 639] on button "承認する" at bounding box center [358, 643] width 659 height 44
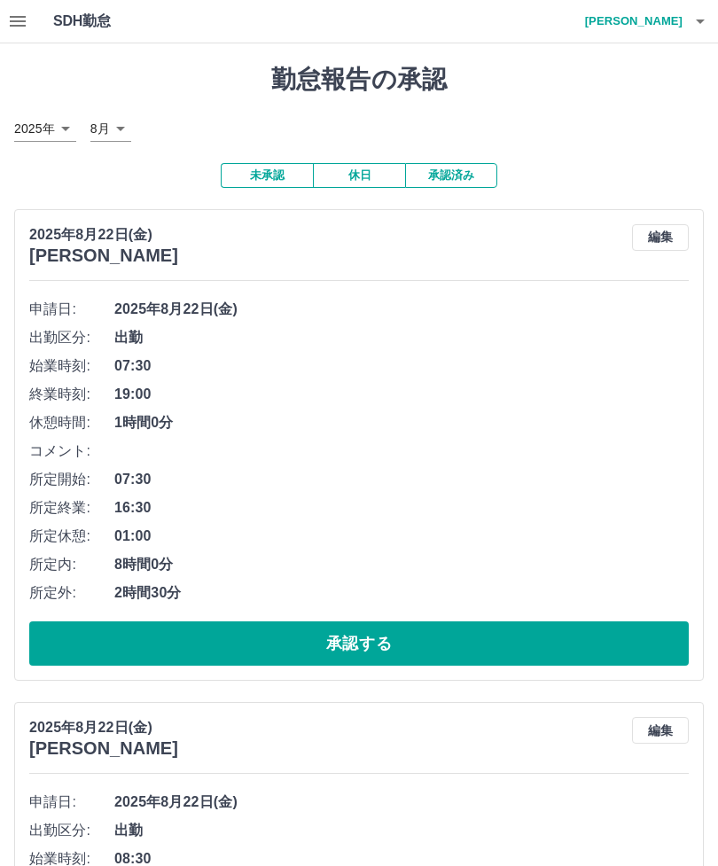
click at [437, 641] on button "承認する" at bounding box center [358, 643] width 659 height 44
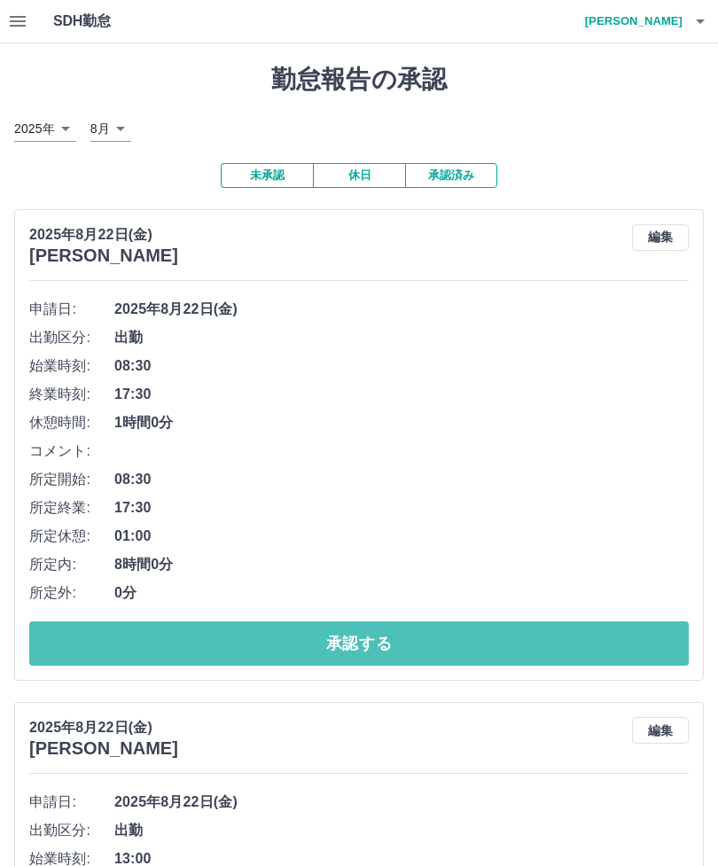
click at [437, 637] on button "承認する" at bounding box center [358, 643] width 659 height 44
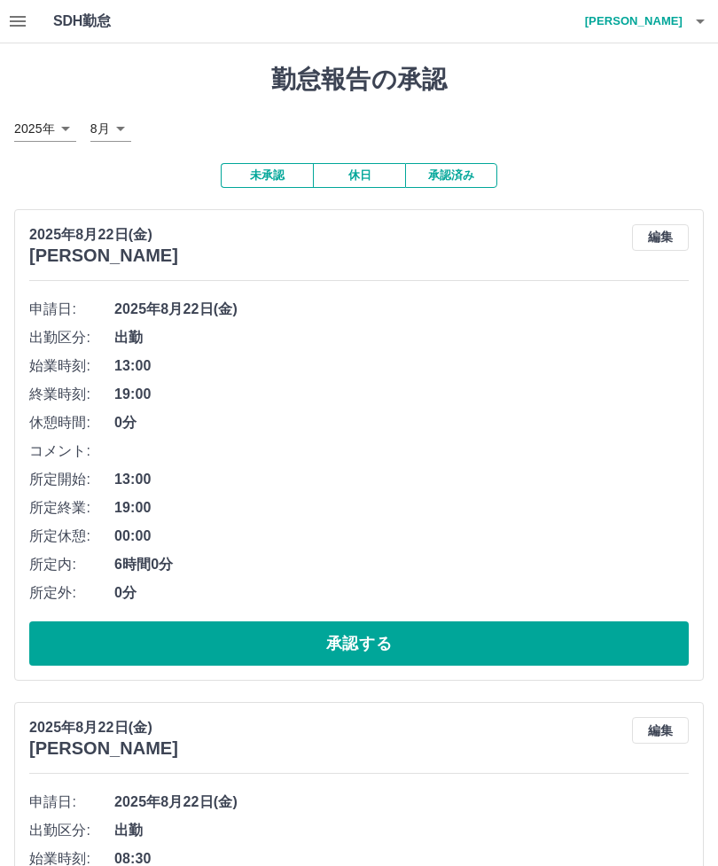
click at [394, 633] on button "承認する" at bounding box center [358, 643] width 659 height 44
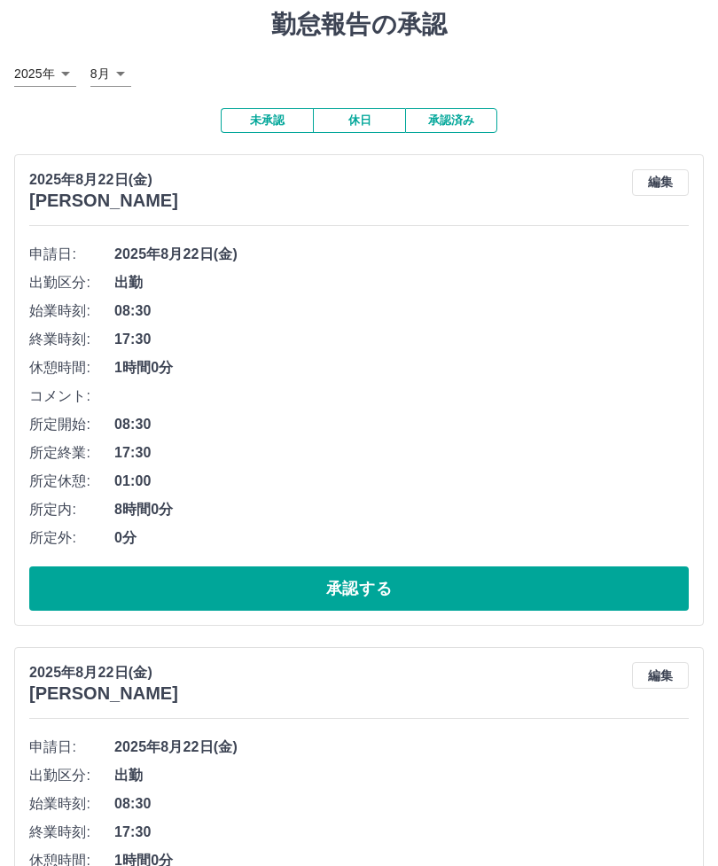
scroll to position [59, 0]
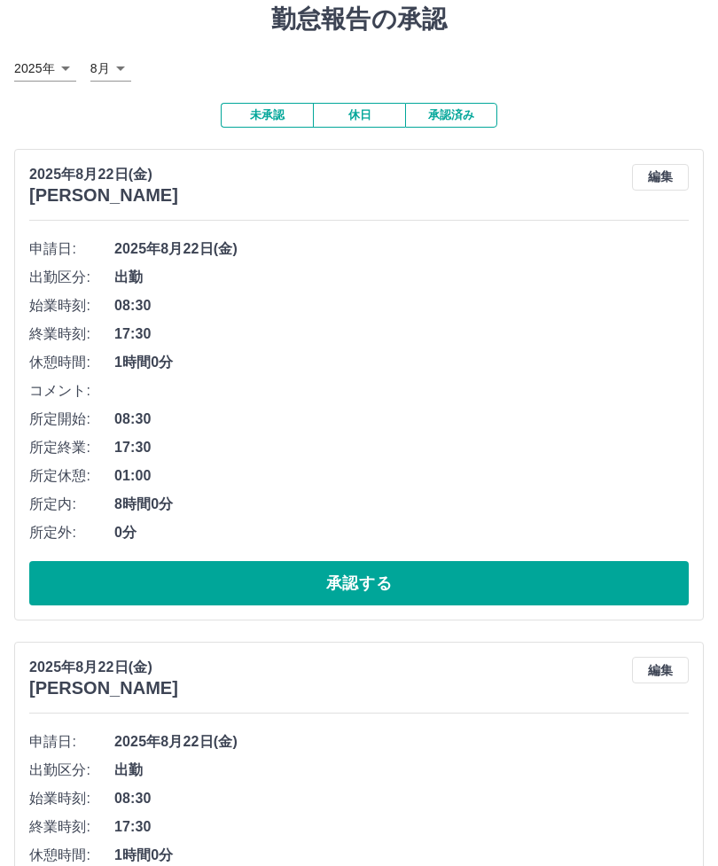
click at [400, 574] on button "承認する" at bounding box center [358, 584] width 659 height 44
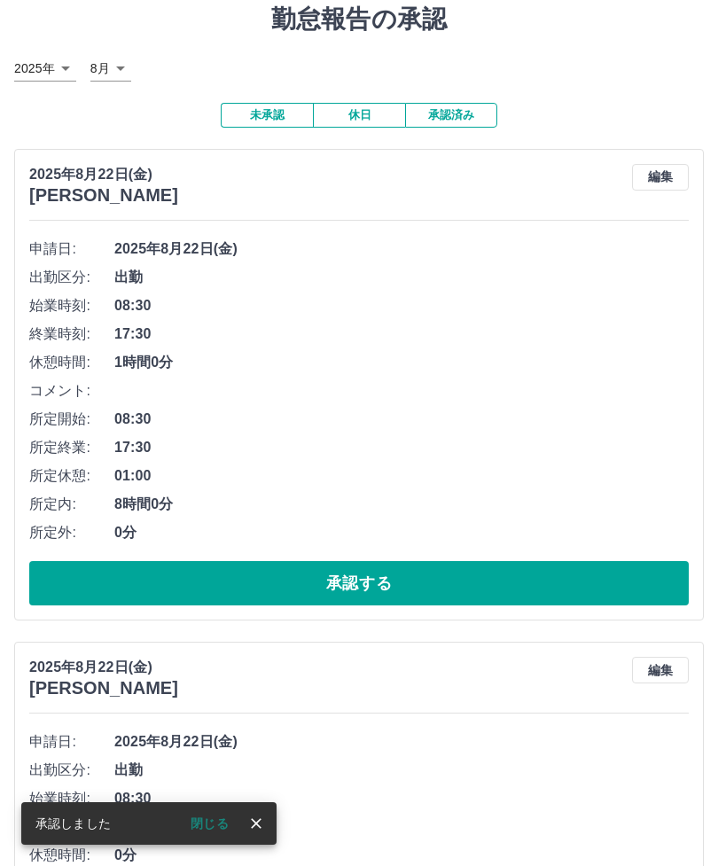
click at [333, 574] on button "承認する" at bounding box center [358, 583] width 659 height 44
click at [385, 572] on button "承認する" at bounding box center [358, 583] width 659 height 44
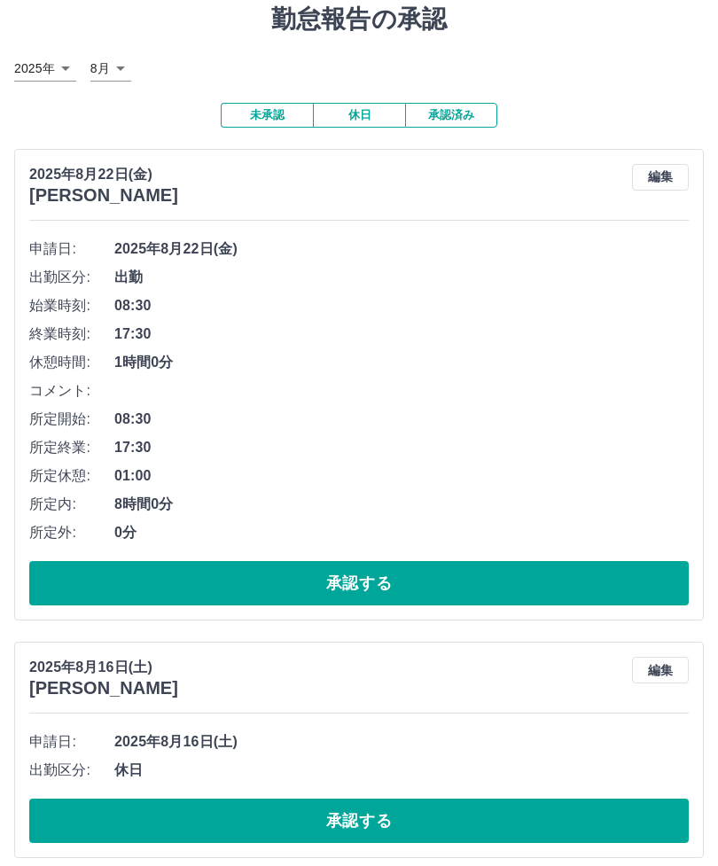
click at [400, 581] on button "承認する" at bounding box center [358, 583] width 659 height 44
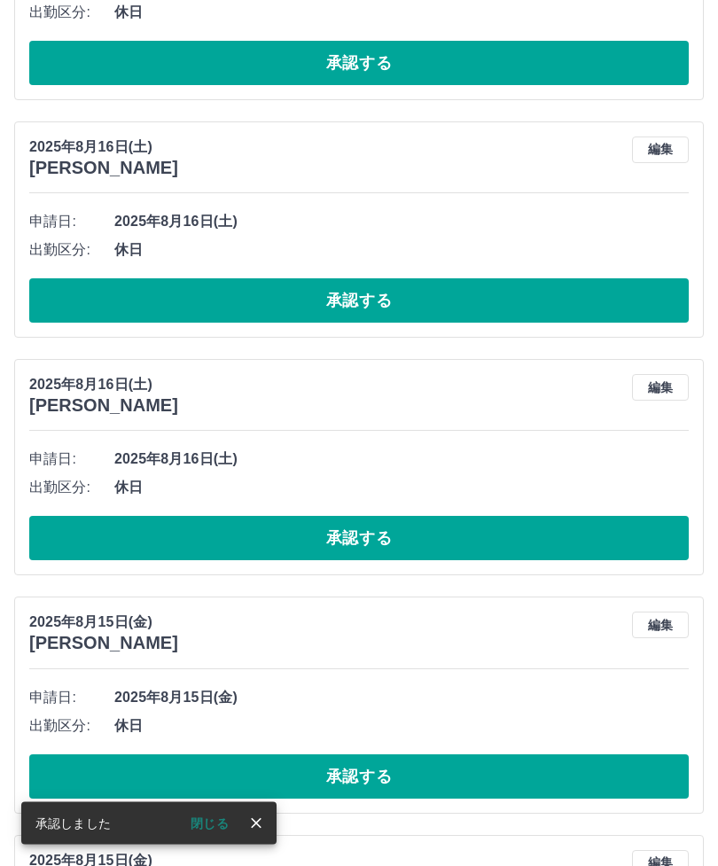
scroll to position [1651, 0]
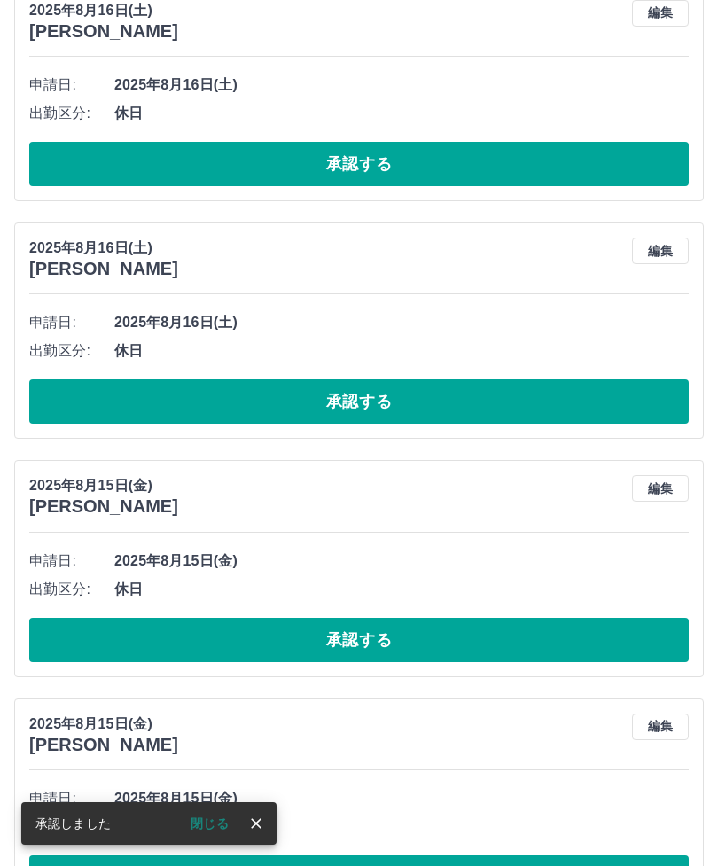
click at [252, 832] on icon "close" at bounding box center [256, 823] width 18 height 18
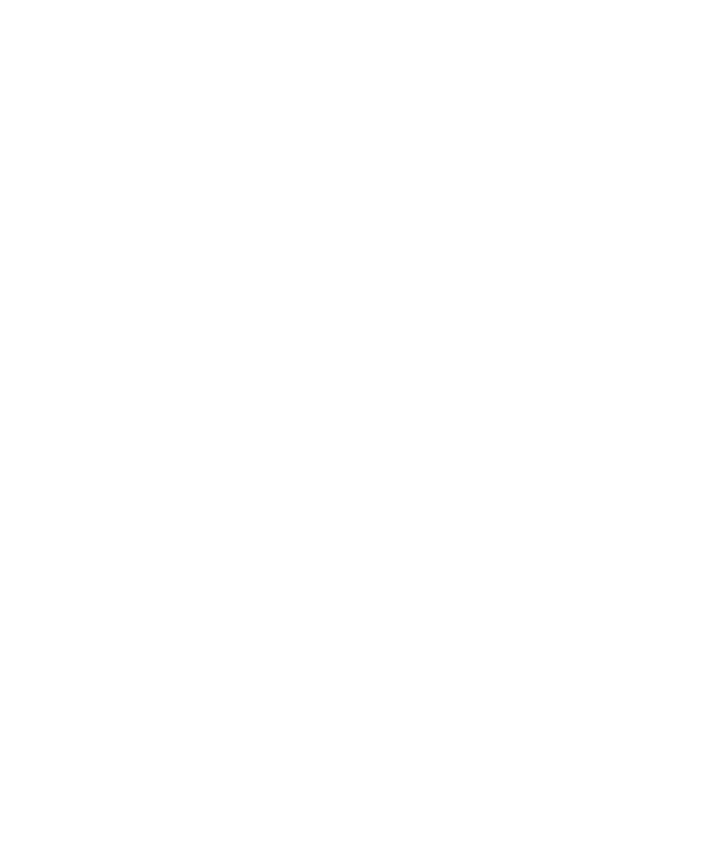
scroll to position [0, 0]
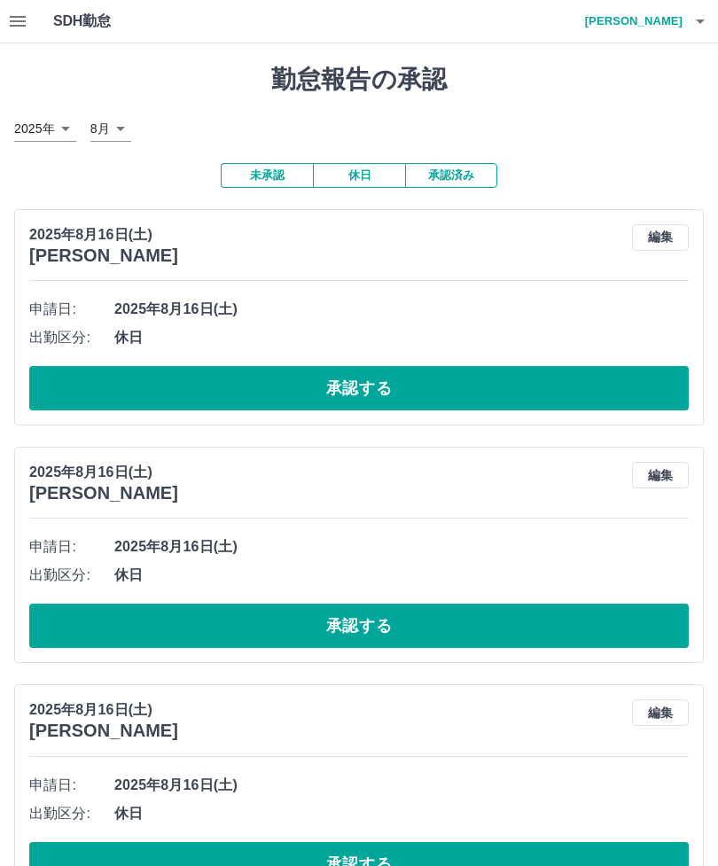
click at [678, 31] on h4 "岩本　正美" at bounding box center [629, 21] width 106 height 43
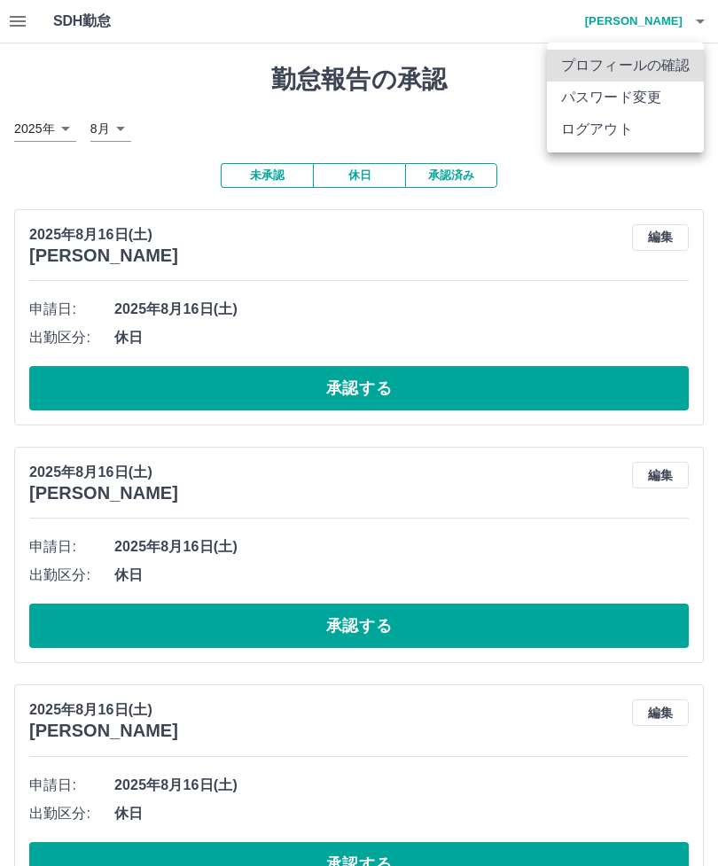
click at [623, 134] on li "ログアウト" at bounding box center [625, 129] width 157 height 32
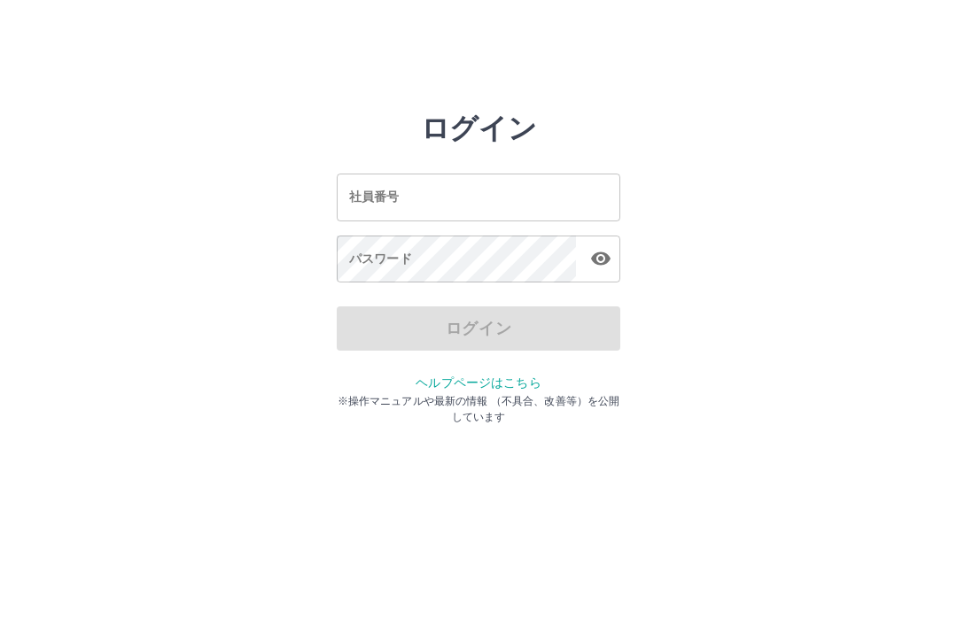
click at [517, 207] on input "社員番号" at bounding box center [479, 197] width 284 height 47
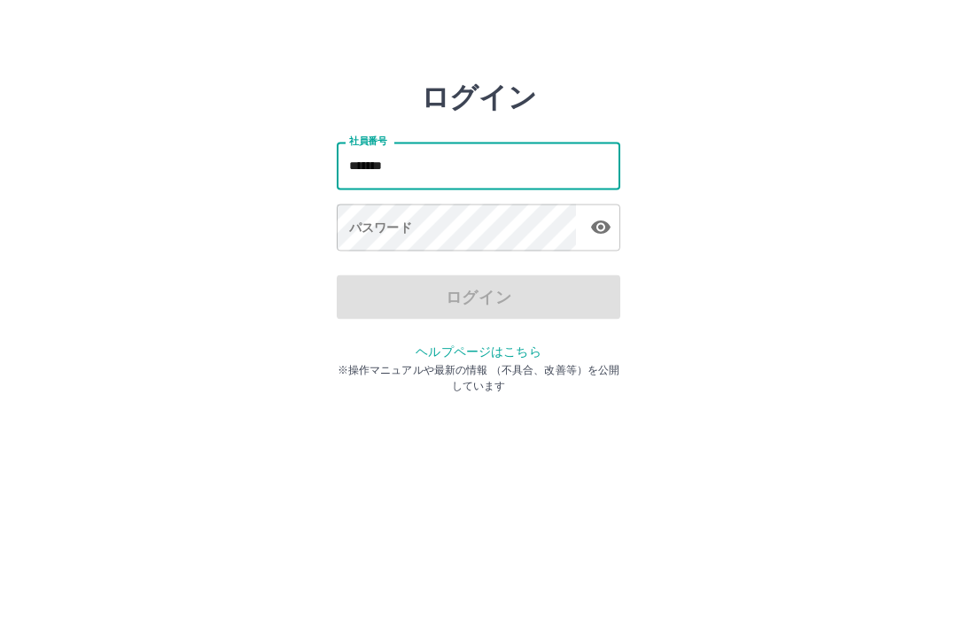
type input "*******"
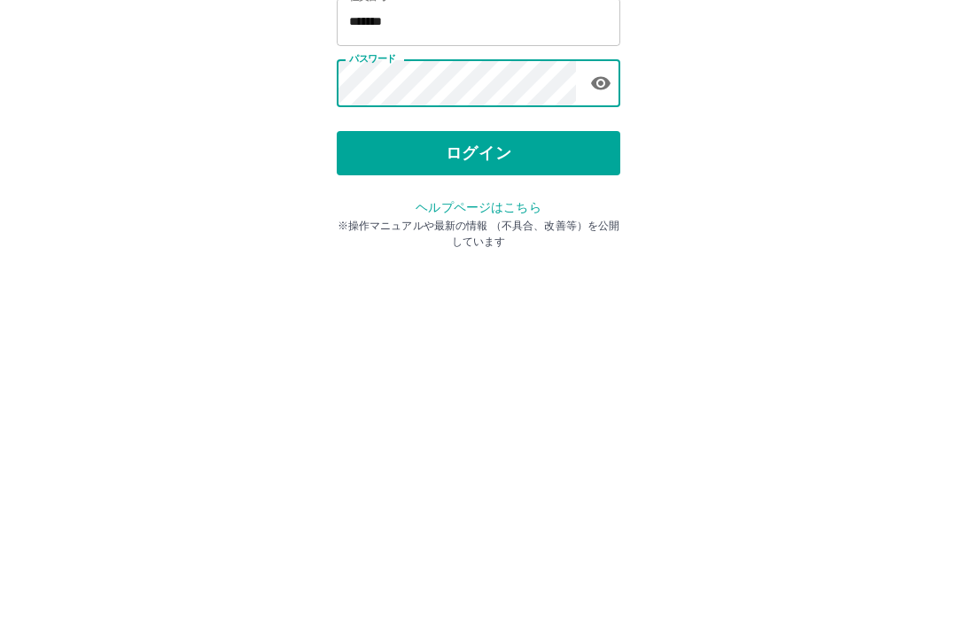
click at [480, 307] on button "ログイン" at bounding box center [479, 329] width 284 height 44
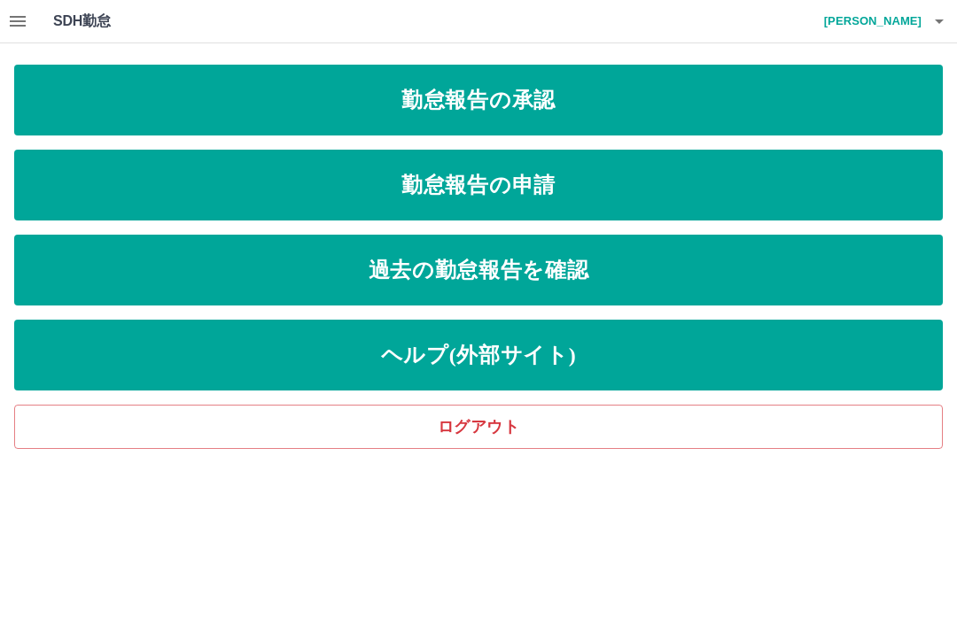
click at [573, 185] on link "勤怠報告の申請" at bounding box center [478, 185] width 929 height 71
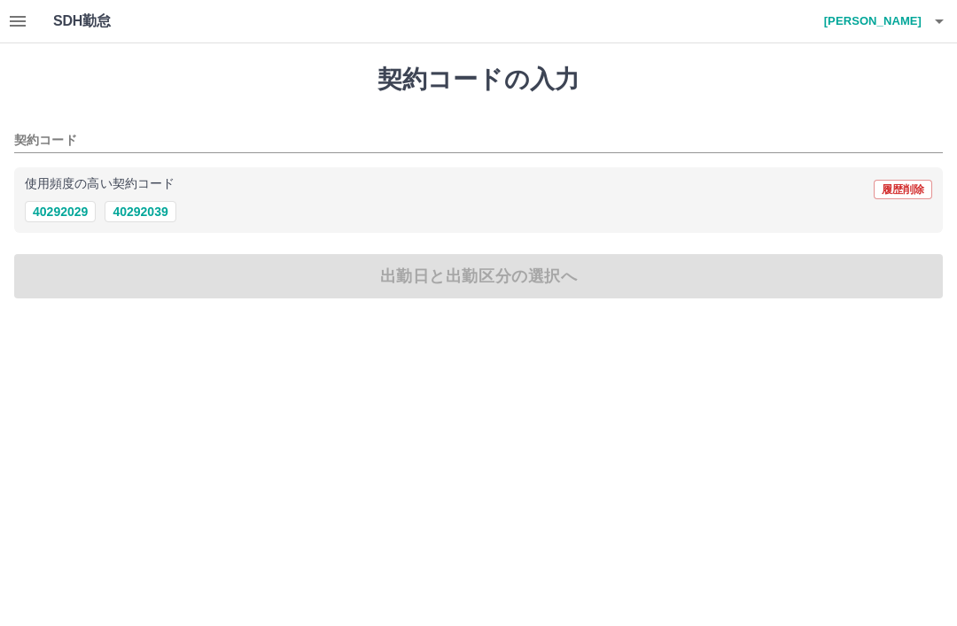
click at [149, 211] on button "40292039" at bounding box center [140, 211] width 71 height 21
type input "********"
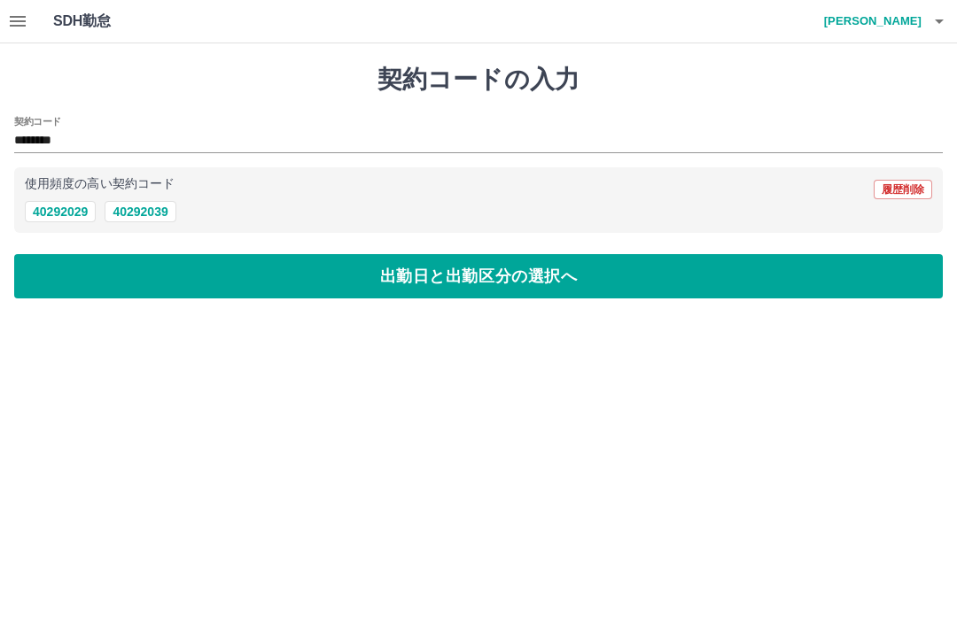
click at [512, 294] on button "出勤日と出勤区分の選択へ" at bounding box center [478, 276] width 929 height 44
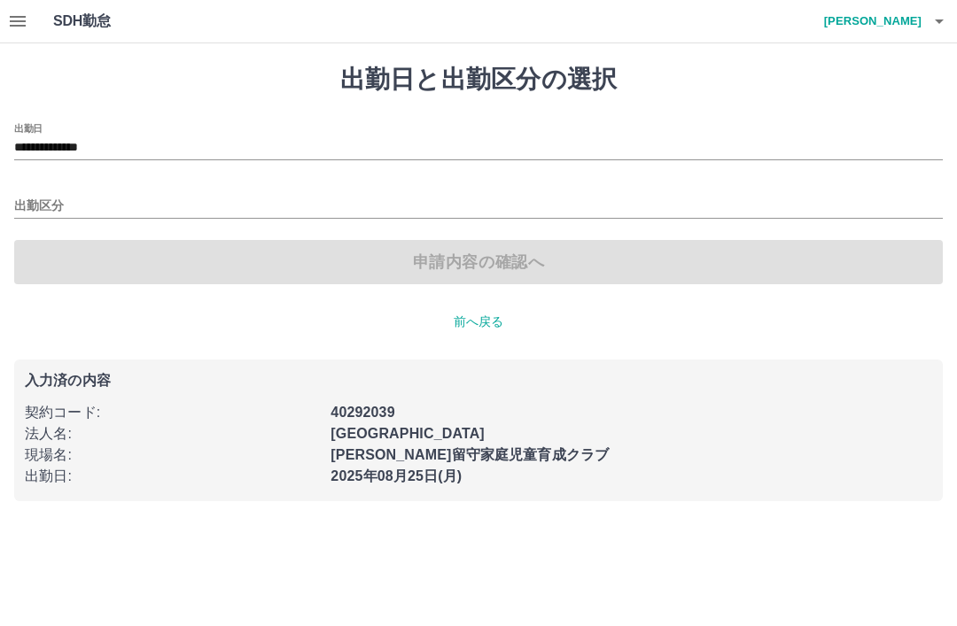
click at [335, 216] on input "出勤区分" at bounding box center [478, 207] width 929 height 22
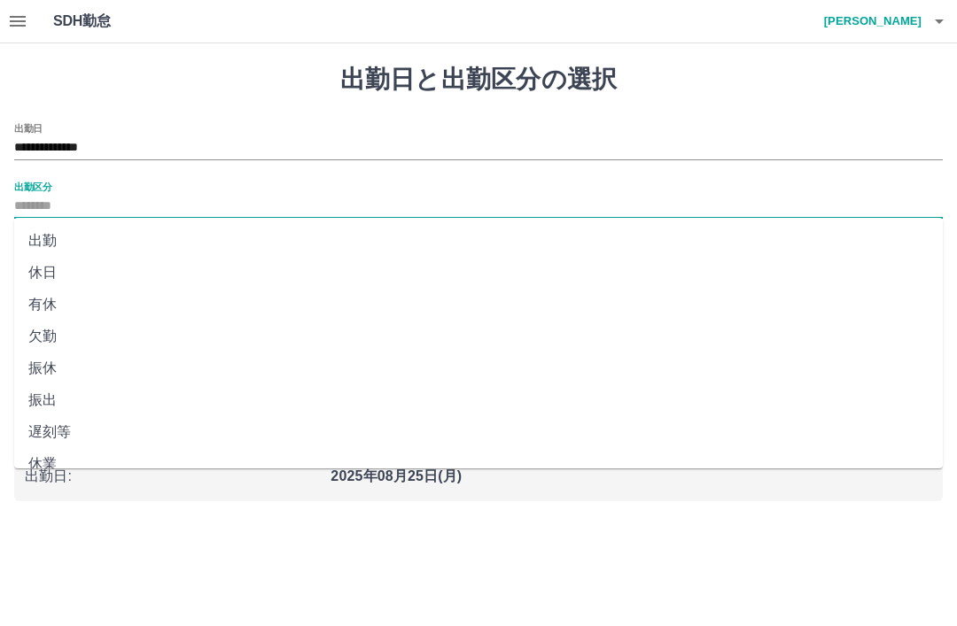
click at [51, 239] on li "出勤" at bounding box center [478, 241] width 929 height 32
type input "**"
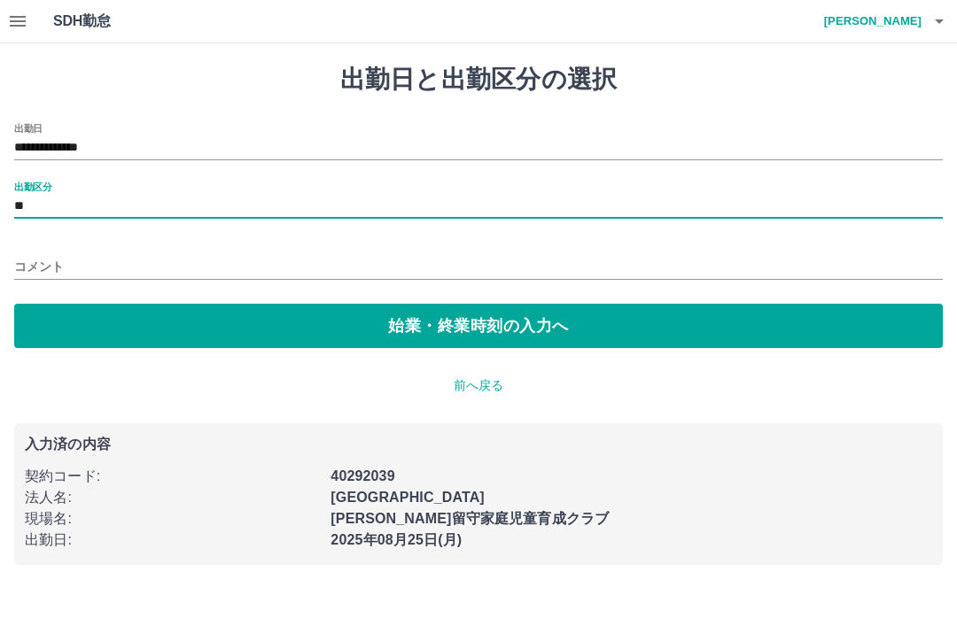
click at [492, 345] on button "始業・終業時刻の入力へ" at bounding box center [478, 326] width 929 height 44
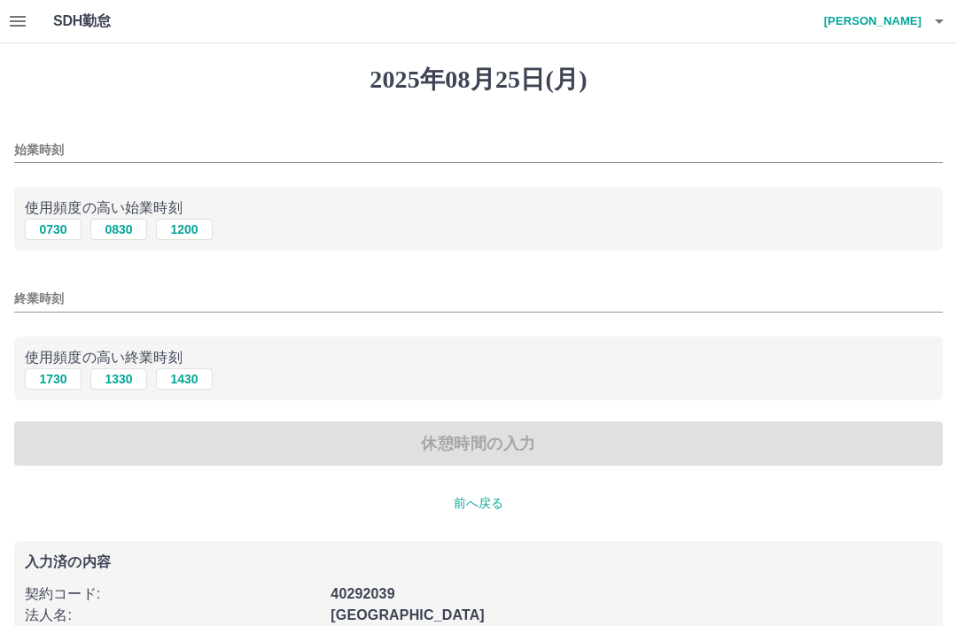
click at [113, 238] on button "0830" at bounding box center [118, 229] width 57 height 21
type input "****"
click at [179, 295] on input "終業時刻" at bounding box center [478, 299] width 929 height 26
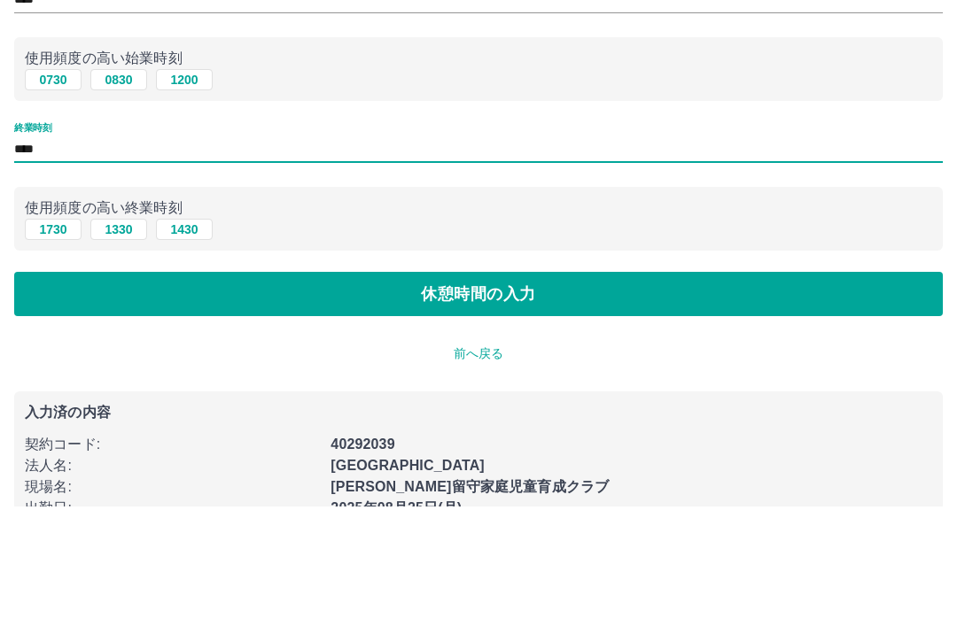
scroll to position [52, 0]
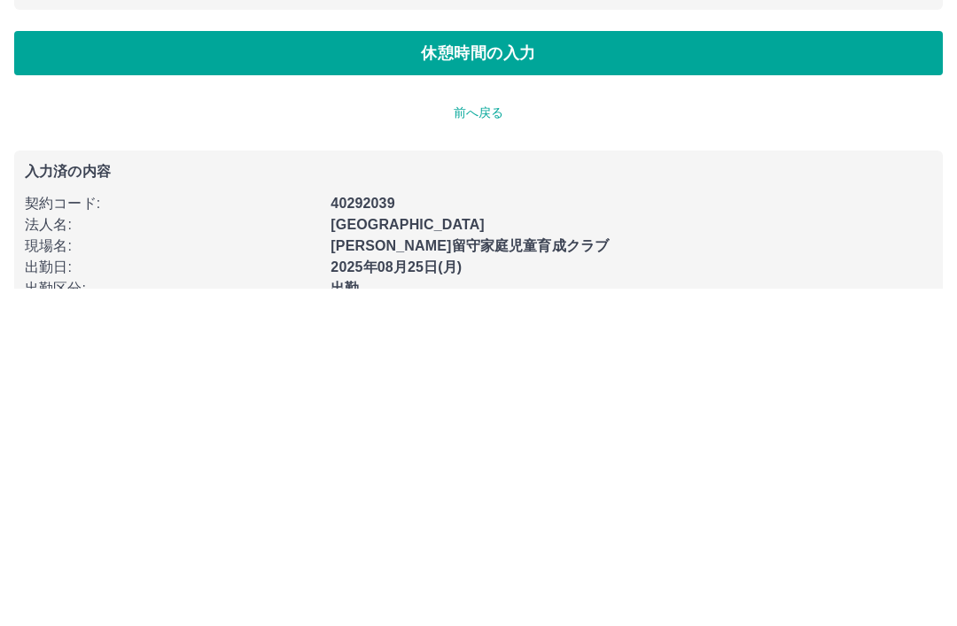
type input "****"
click at [490, 369] on button "休憩時間の入力" at bounding box center [478, 391] width 929 height 44
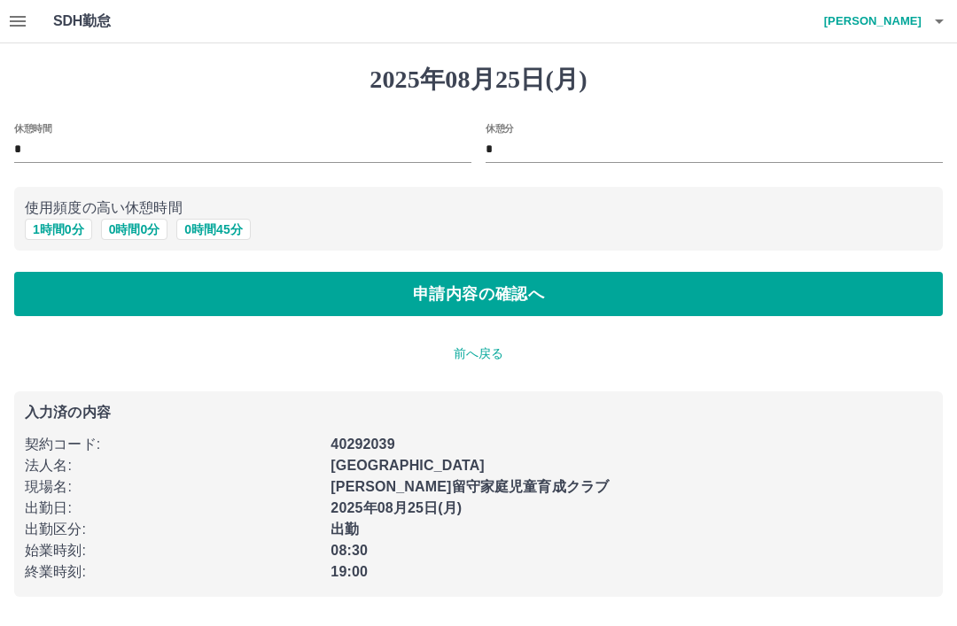
click at [66, 235] on button "1 時間 0 分" at bounding box center [58, 229] width 67 height 21
type input "*"
click at [564, 295] on button "申請内容の確認へ" at bounding box center [478, 294] width 929 height 44
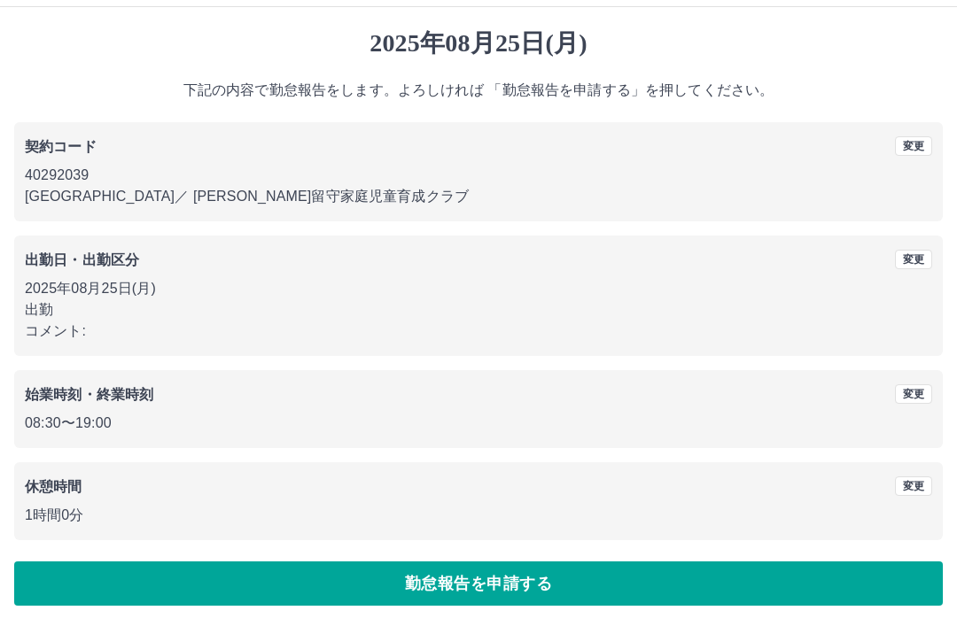
scroll to position [36, 0]
click at [496, 578] on button "勤怠報告を申請する" at bounding box center [478, 584] width 929 height 44
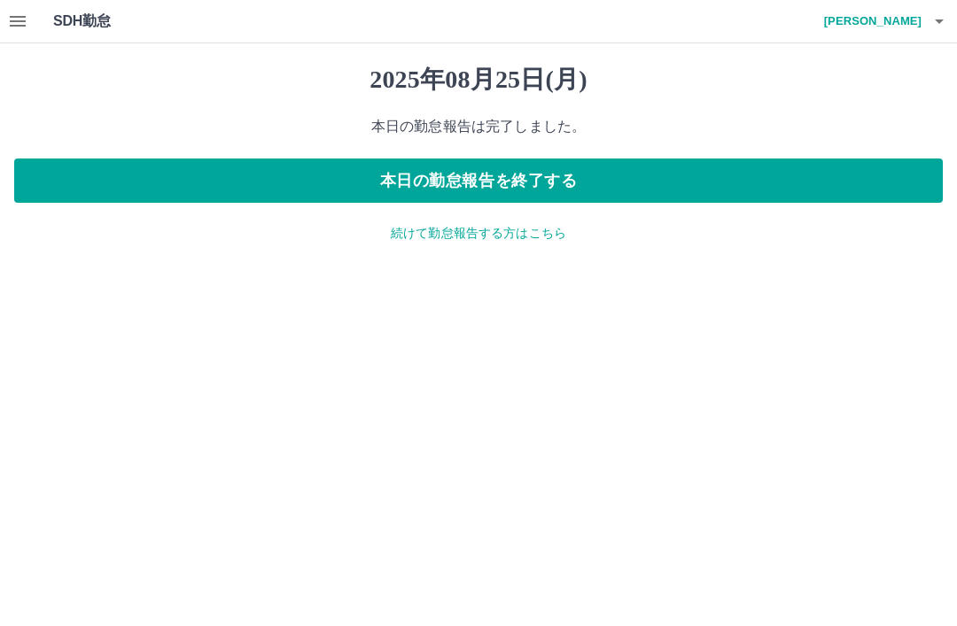
click at [610, 185] on button "本日の勤怠報告を終了する" at bounding box center [478, 181] width 929 height 44
